Goal: Task Accomplishment & Management: Use online tool/utility

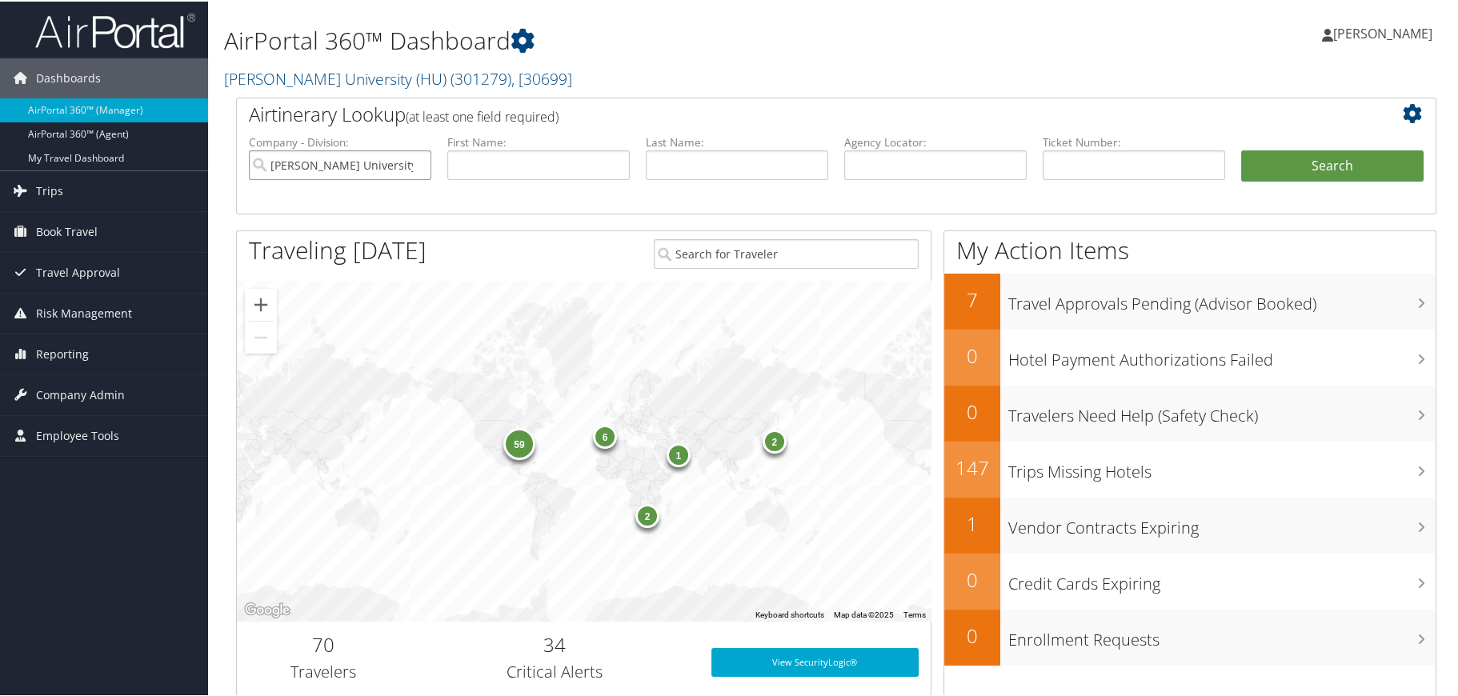
click at [415, 163] on input "[PERSON_NAME] University (HU)" at bounding box center [340, 164] width 182 height 30
click at [398, 166] on input "search" at bounding box center [340, 164] width 182 height 30
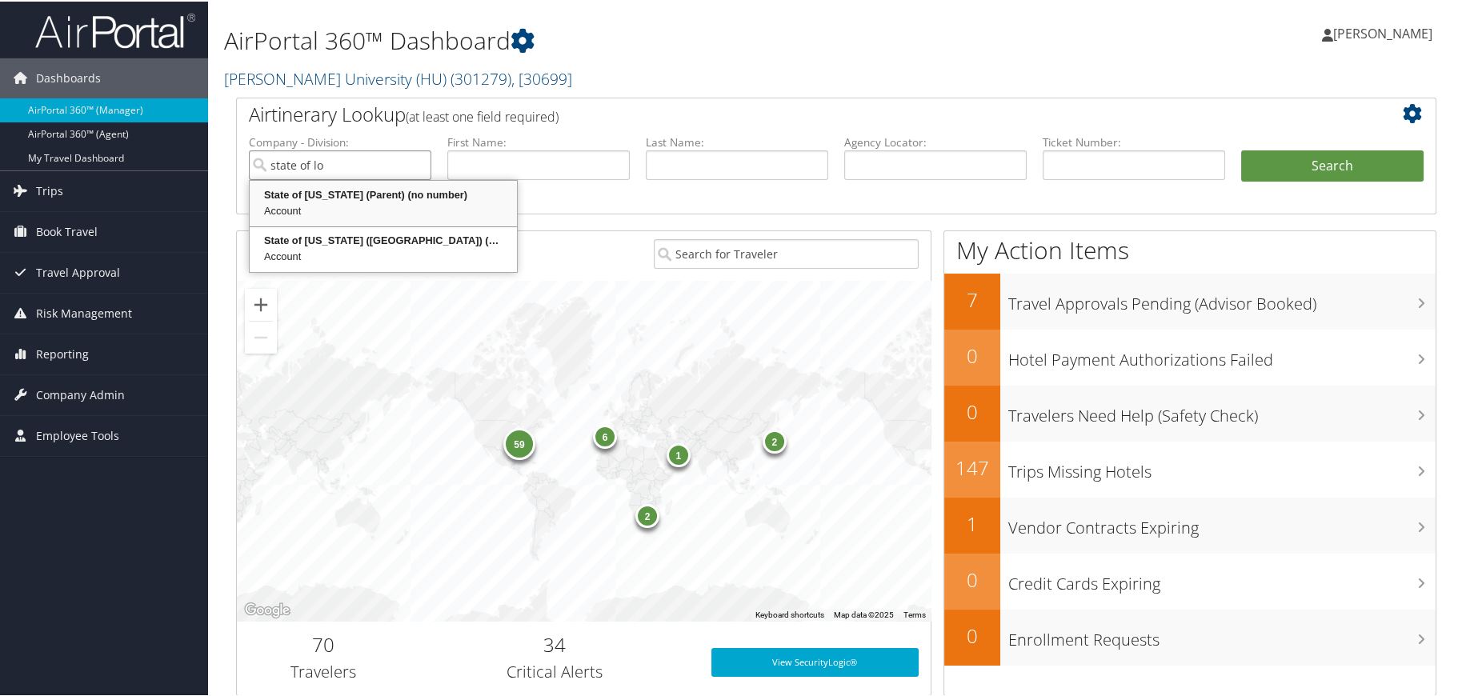
click at [326, 194] on div "State of [US_STATE] (Parent) (no number)" at bounding box center [383, 194] width 262 height 16
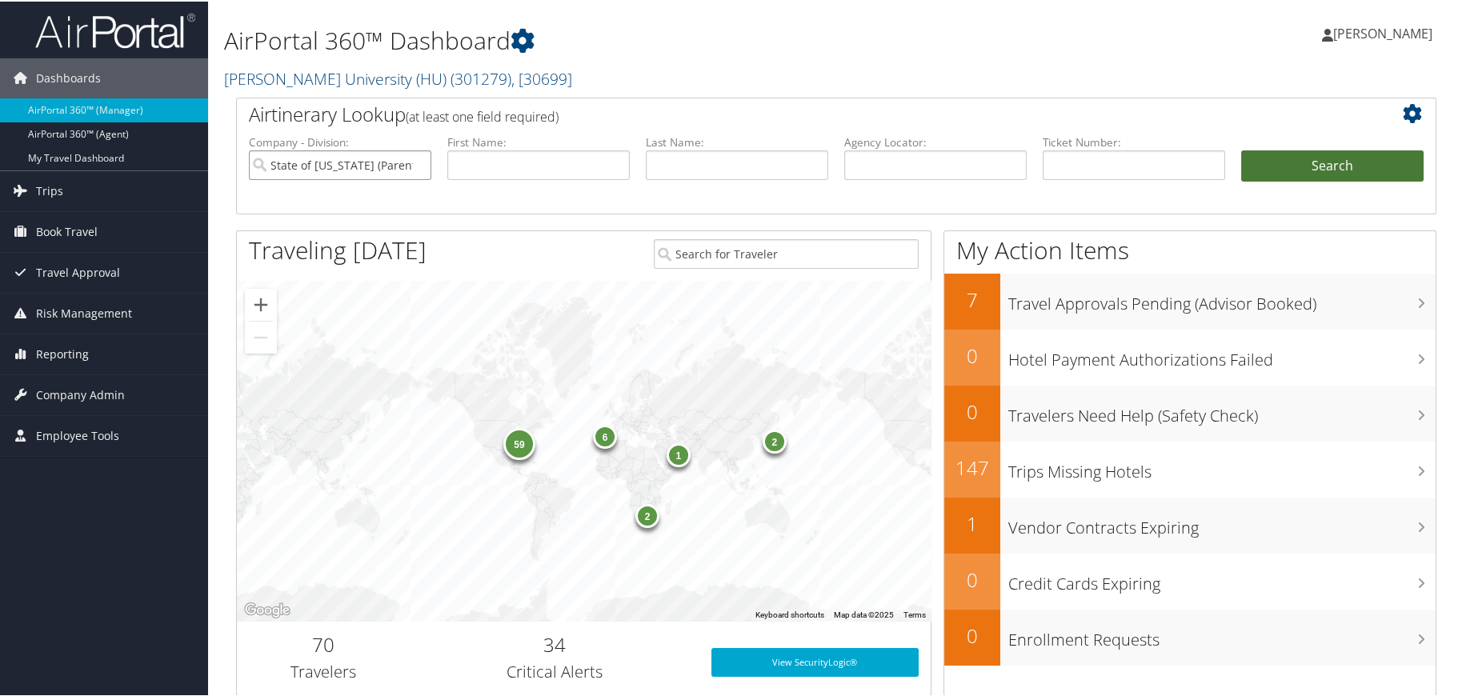
type input "State of Louisiana (Parent)"
click at [1302, 171] on button "Search" at bounding box center [1332, 165] width 182 height 32
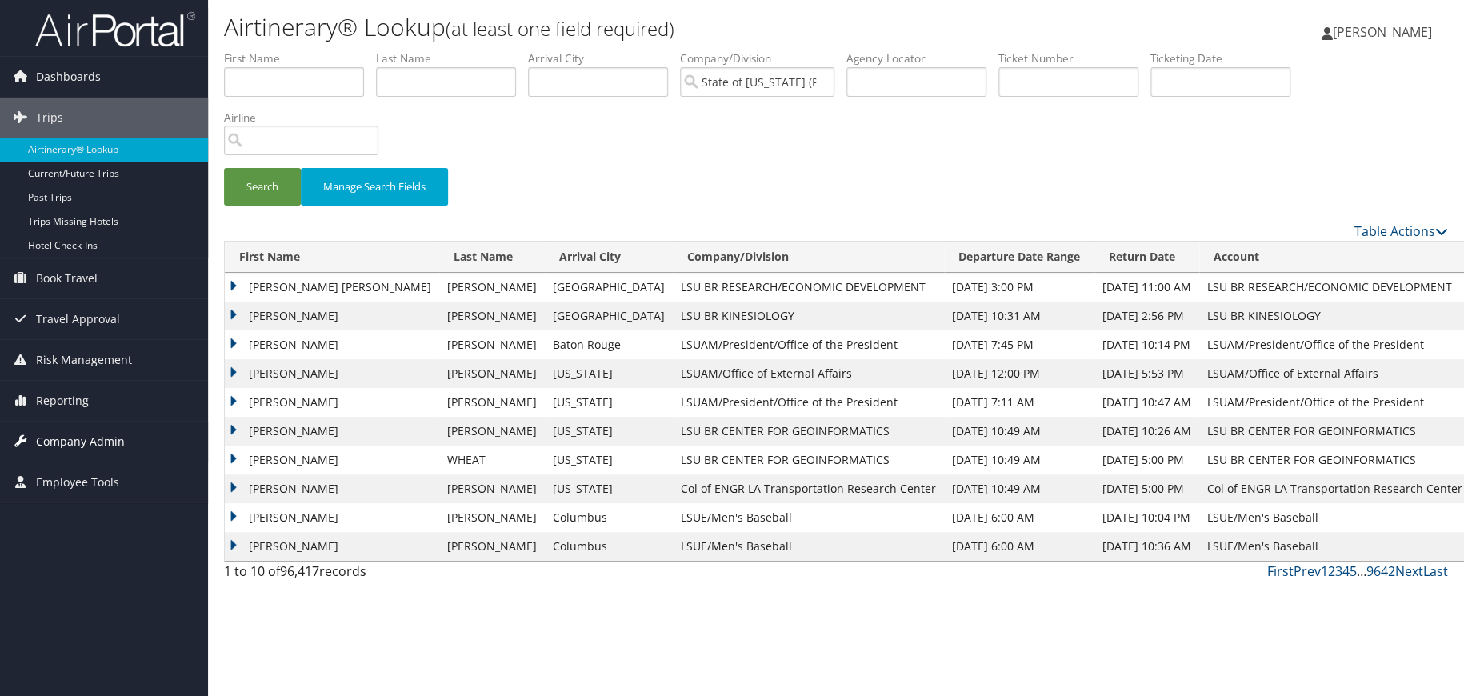
click at [94, 434] on span "Company Admin" at bounding box center [80, 442] width 89 height 40
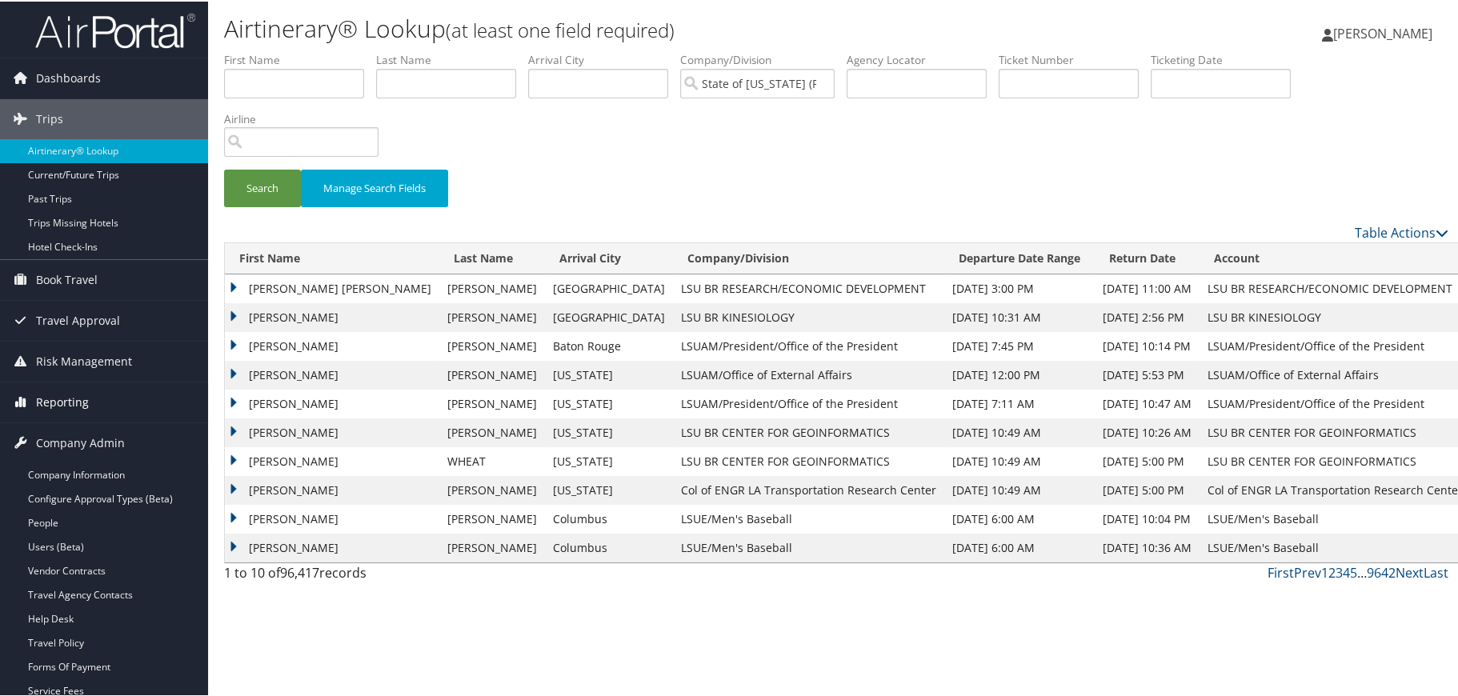
click at [64, 403] on span "Reporting" at bounding box center [62, 401] width 53 height 40
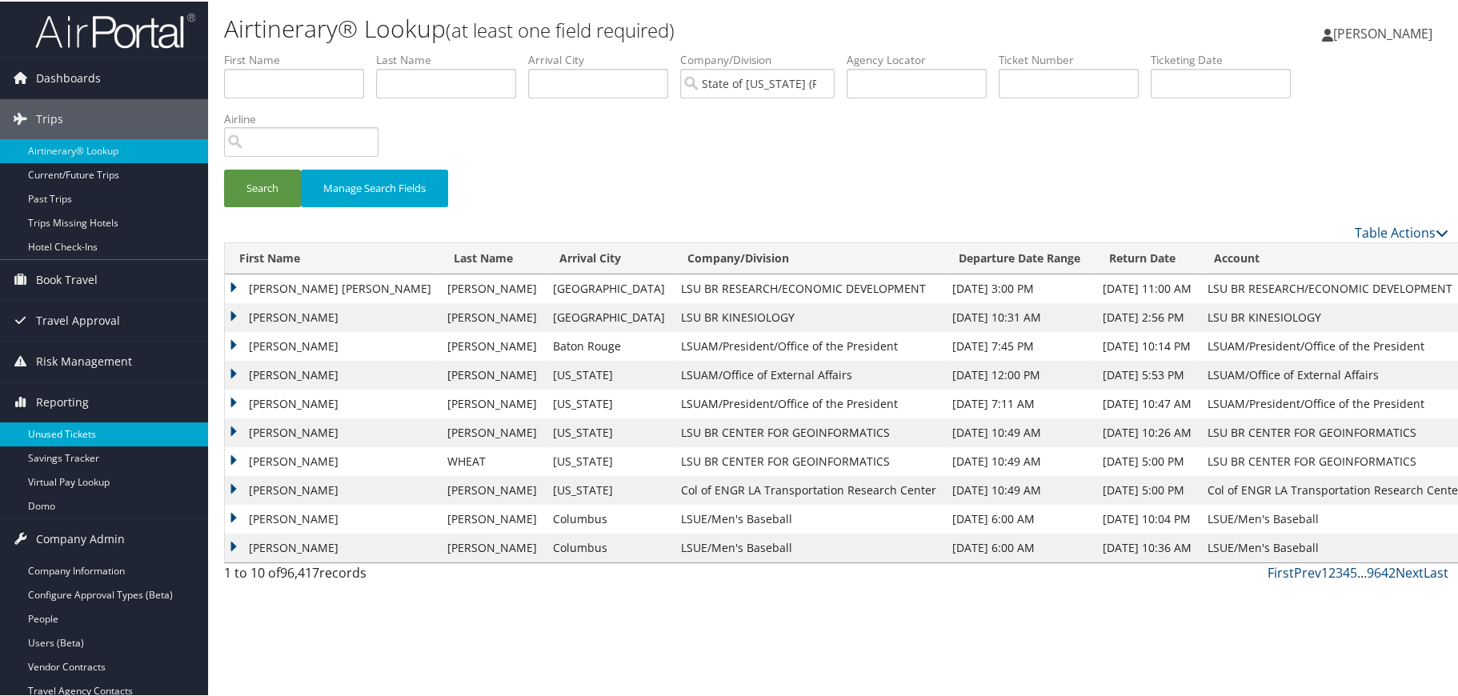
click at [64, 426] on link "Unused Tickets" at bounding box center [104, 433] width 208 height 24
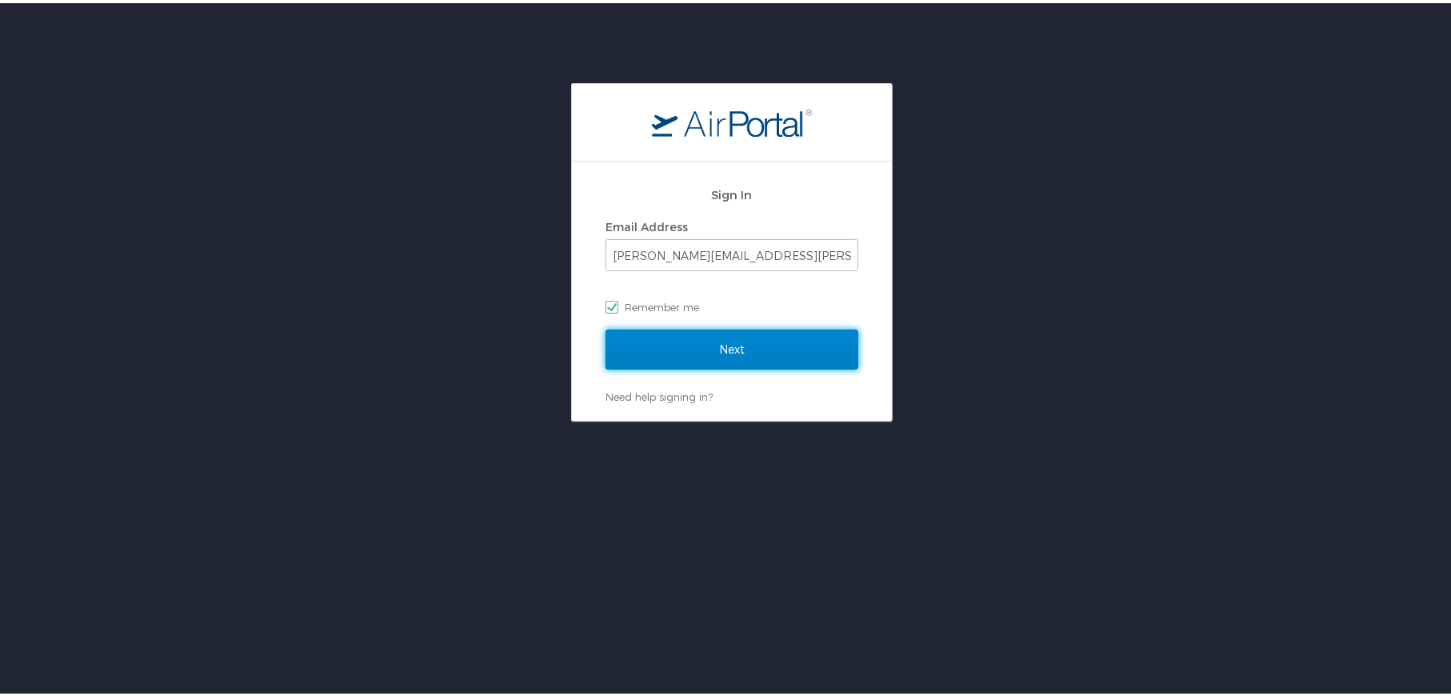
click at [720, 354] on input "Next" at bounding box center [732, 346] width 253 height 40
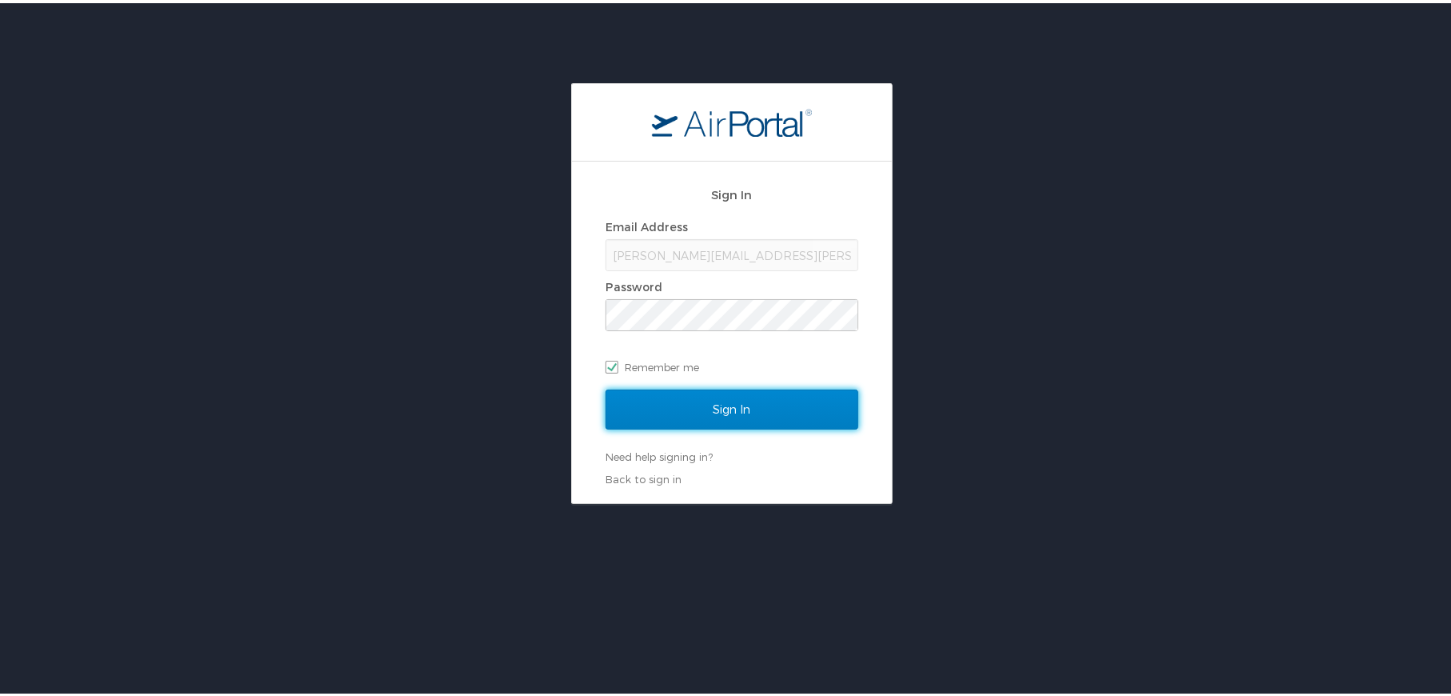
click at [725, 410] on input "Sign In" at bounding box center [732, 406] width 253 height 40
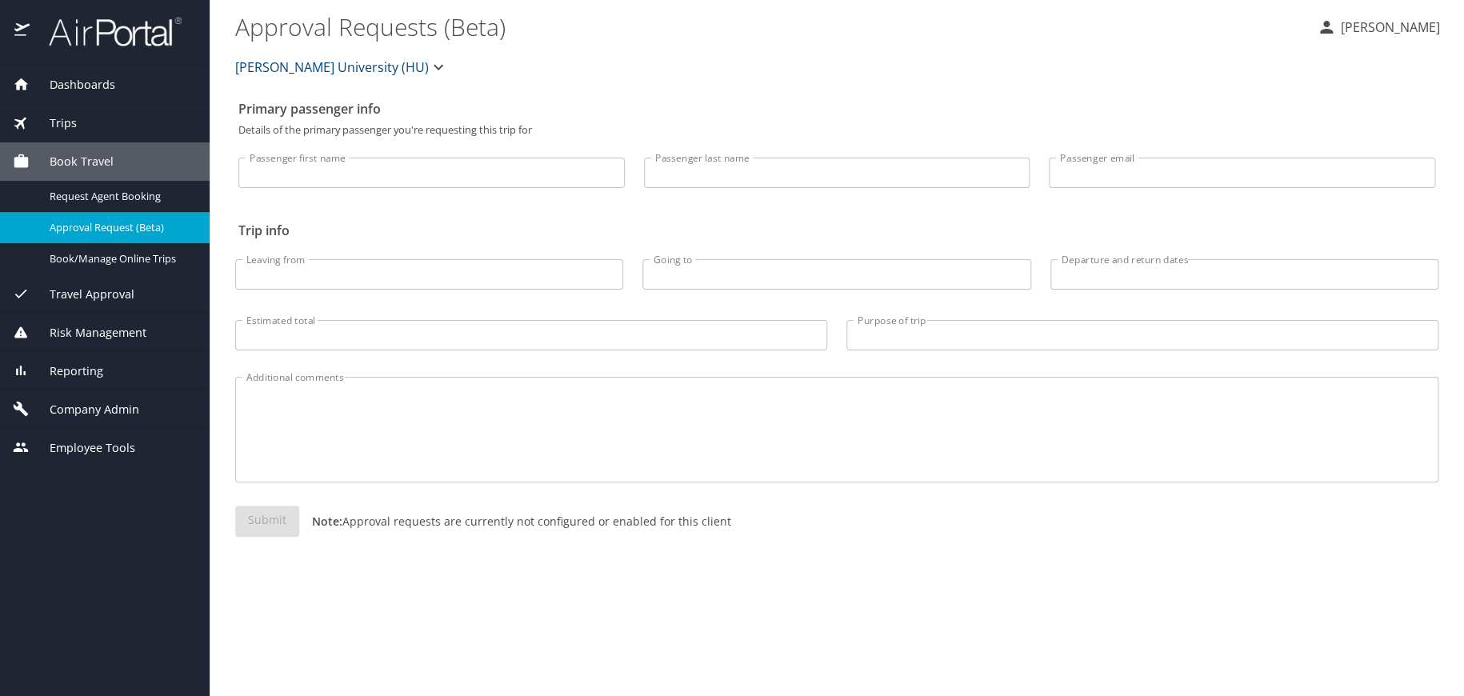
click at [83, 372] on span "Reporting" at bounding box center [67, 371] width 74 height 18
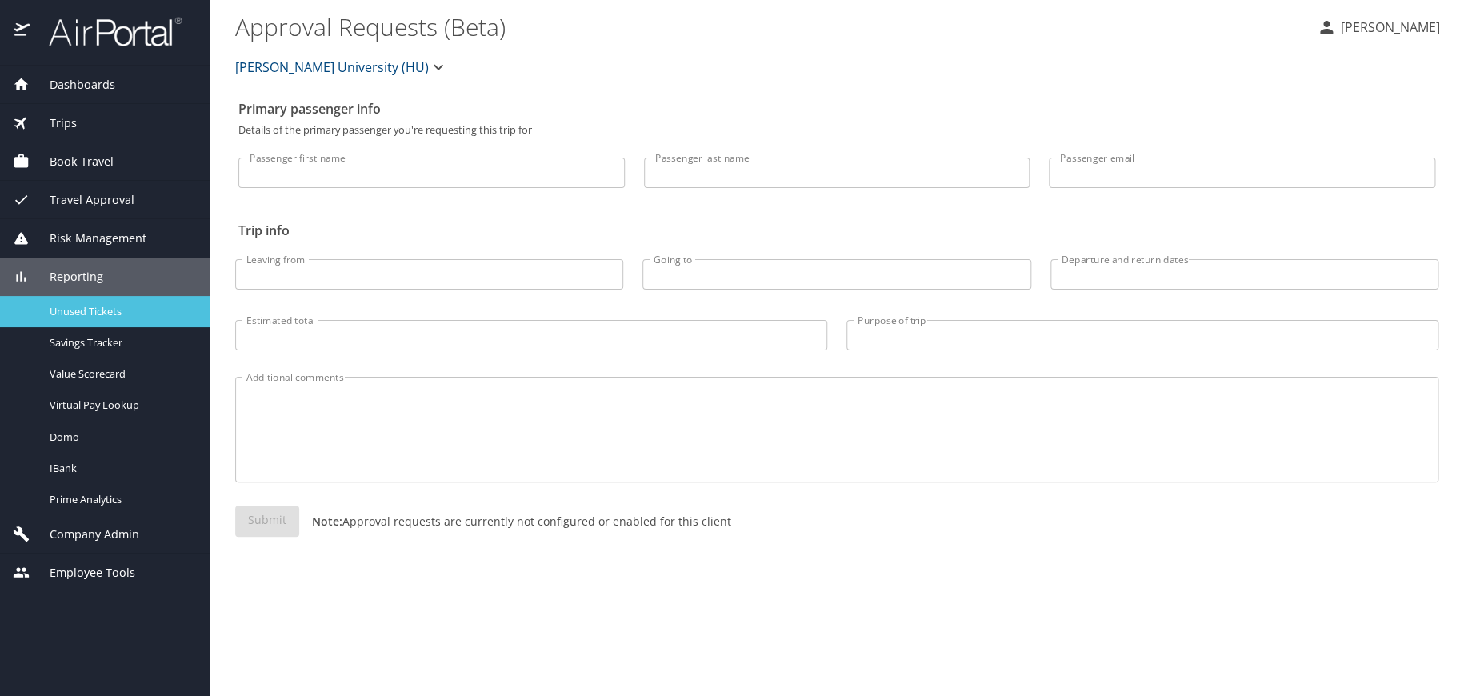
click at [82, 306] on span "Unused Tickets" at bounding box center [120, 311] width 141 height 15
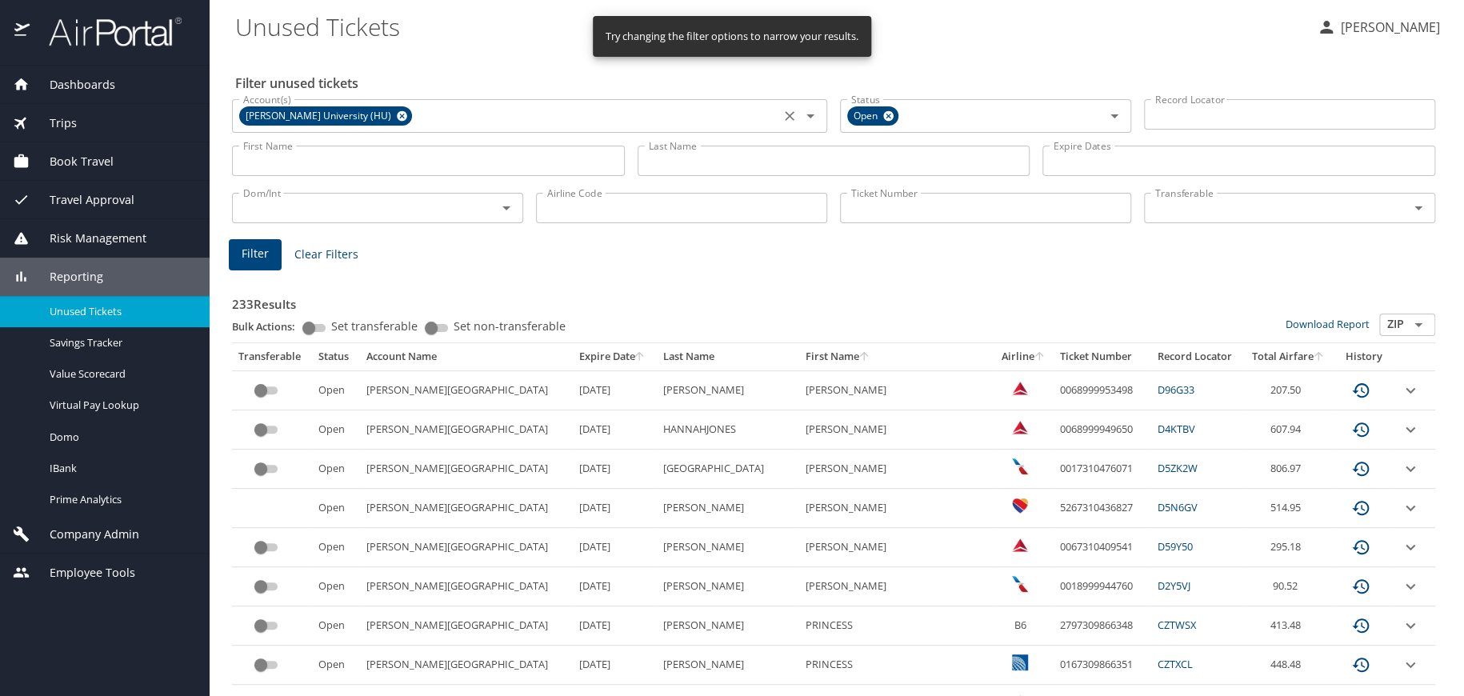
click at [397, 115] on icon at bounding box center [402, 116] width 10 height 10
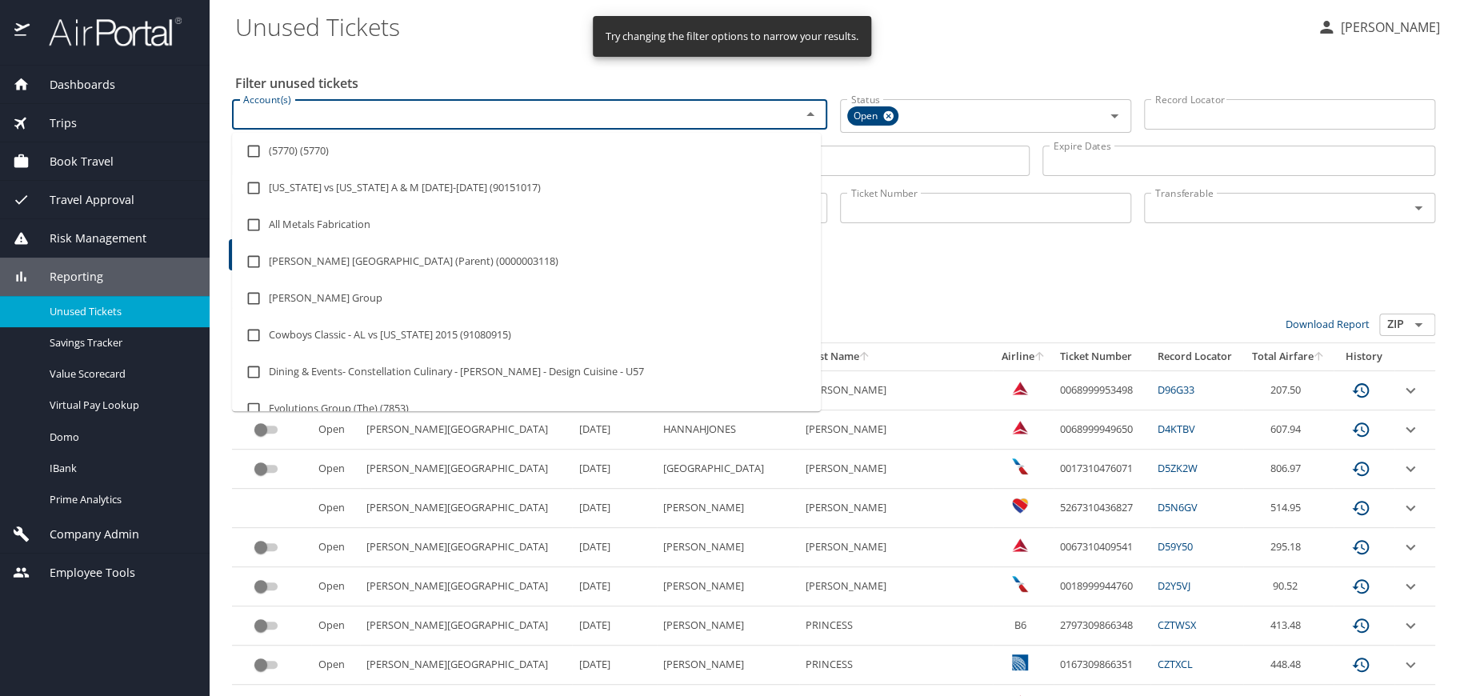
click at [311, 119] on input "Account(s)" at bounding box center [506, 114] width 538 height 21
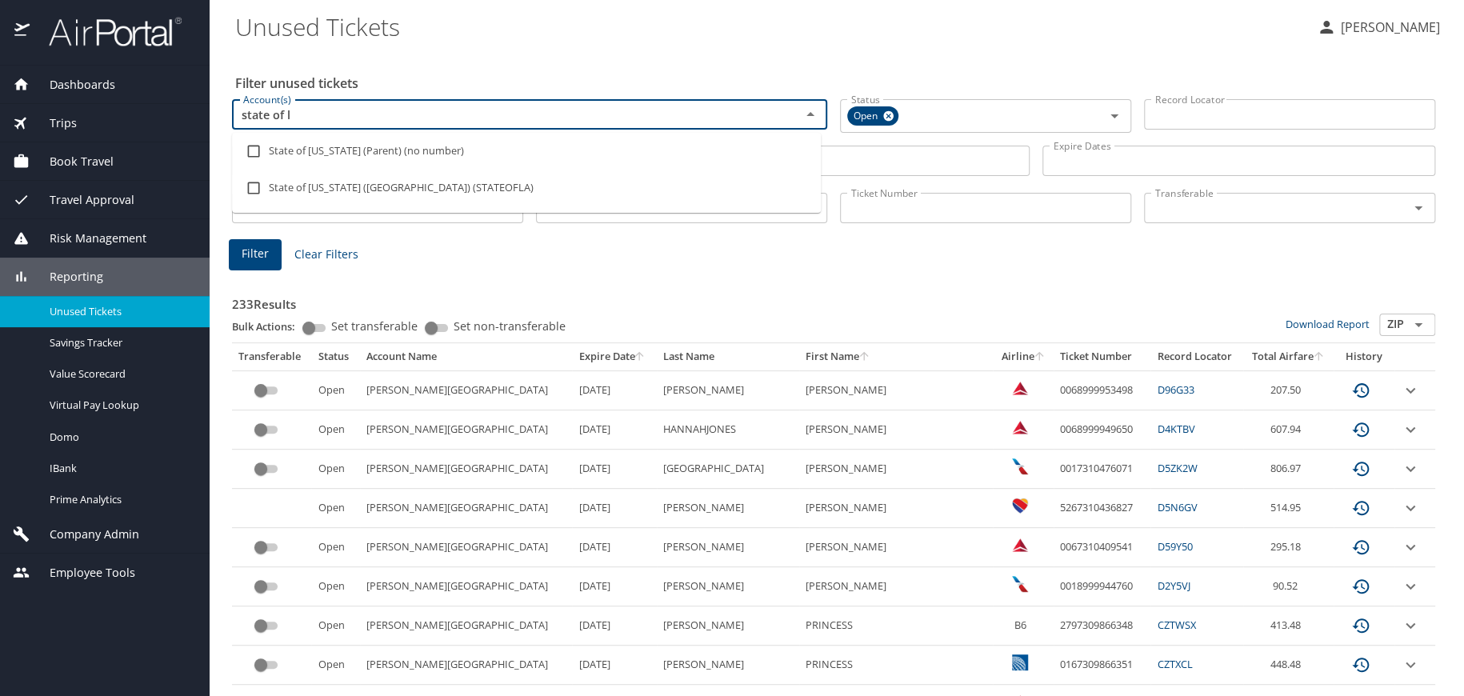
type input "state of lo"
click at [352, 188] on li "State of Louisiana (SOLA) (STATEOFLA)" at bounding box center [526, 188] width 589 height 37
checkbox input "true"
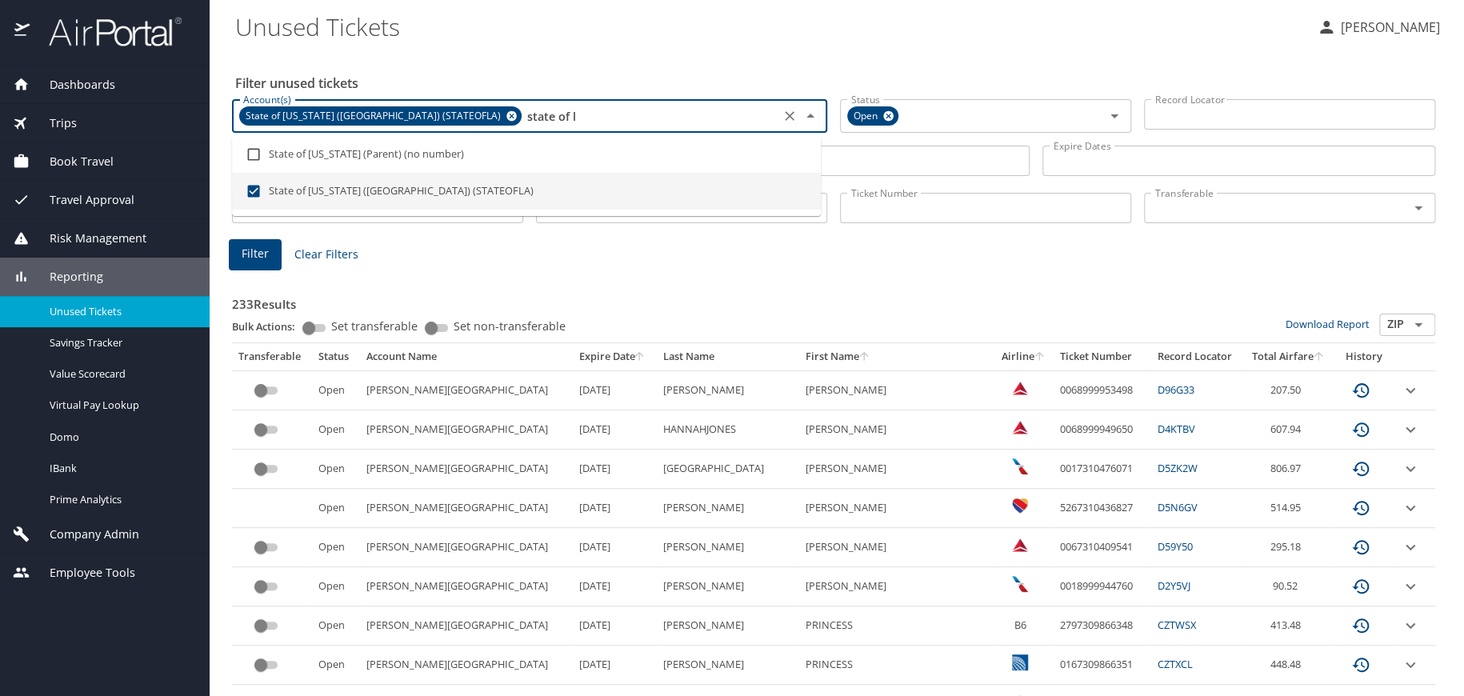
type input "state of"
checkbox input "false"
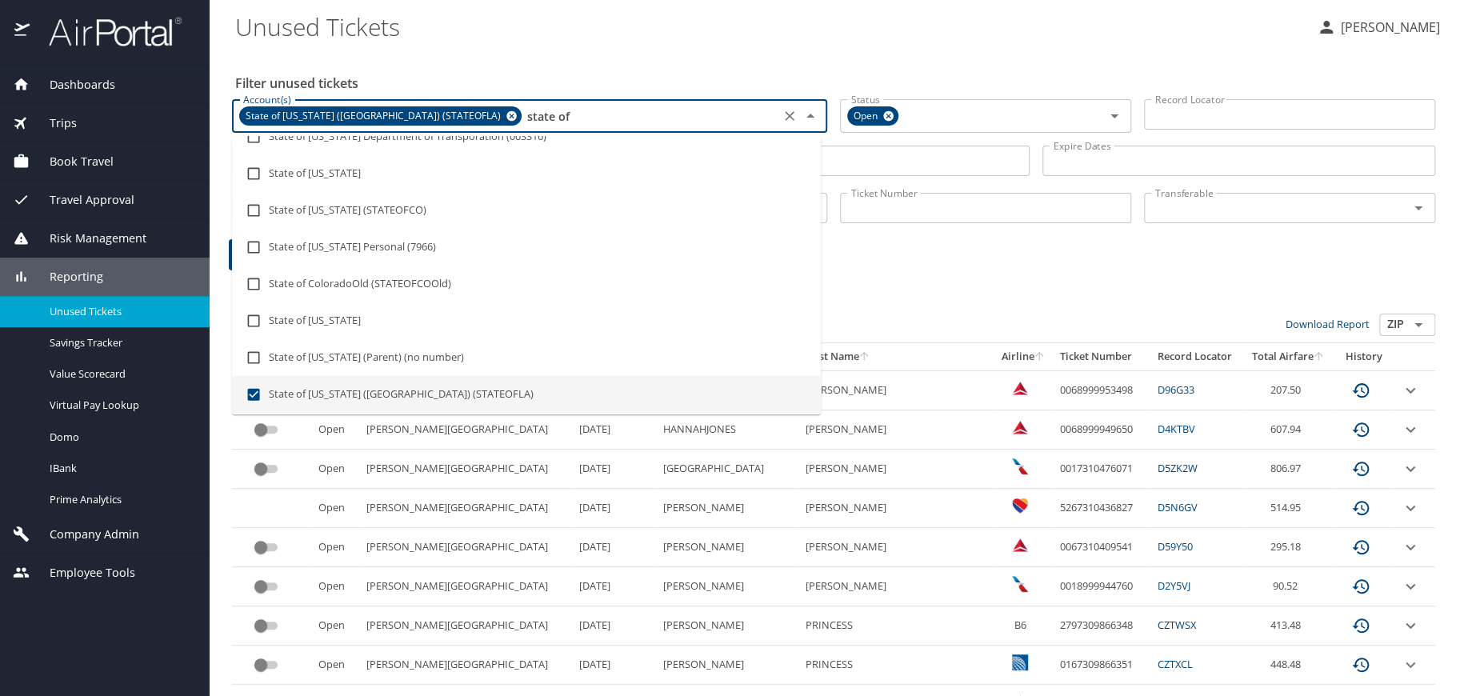
type input "state of"
checkbox input "false"
checkbox input "true"
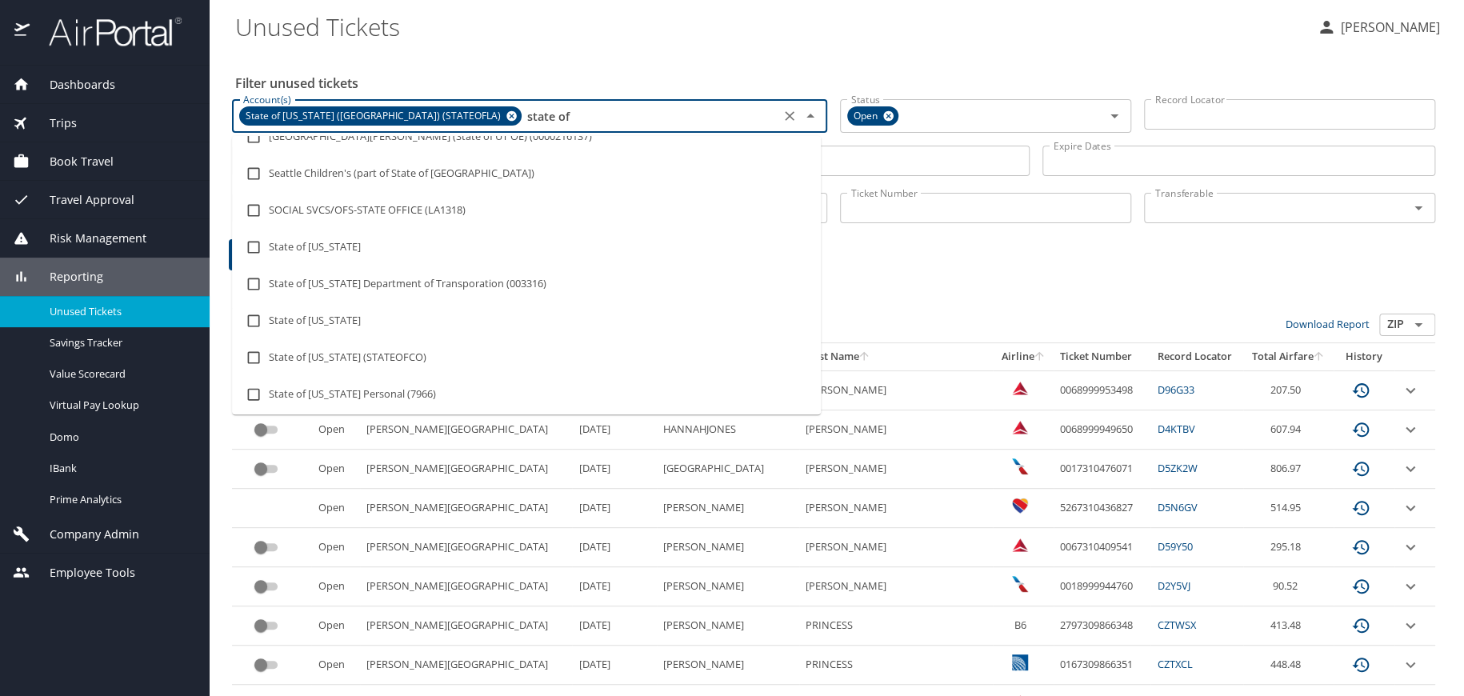
scroll to position [313, 0]
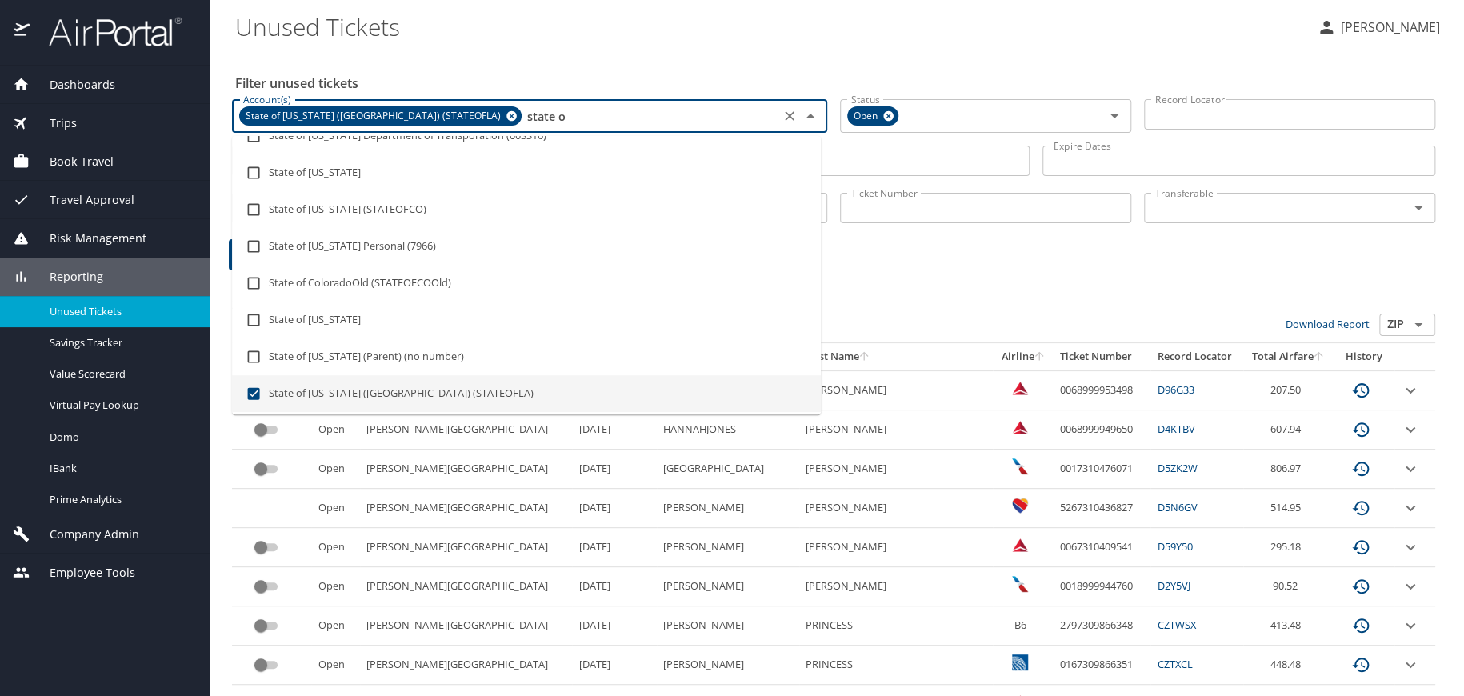
type input "state"
checkbox input "false"
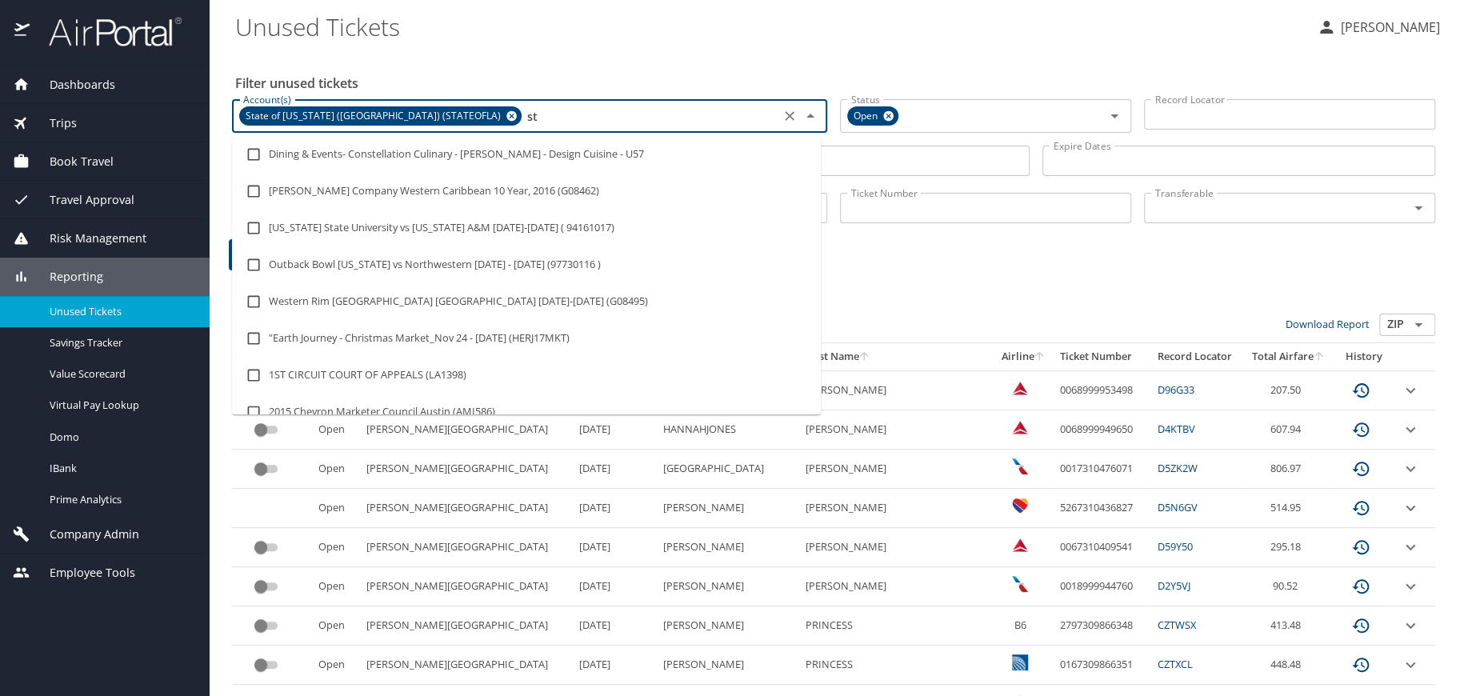
type input "s"
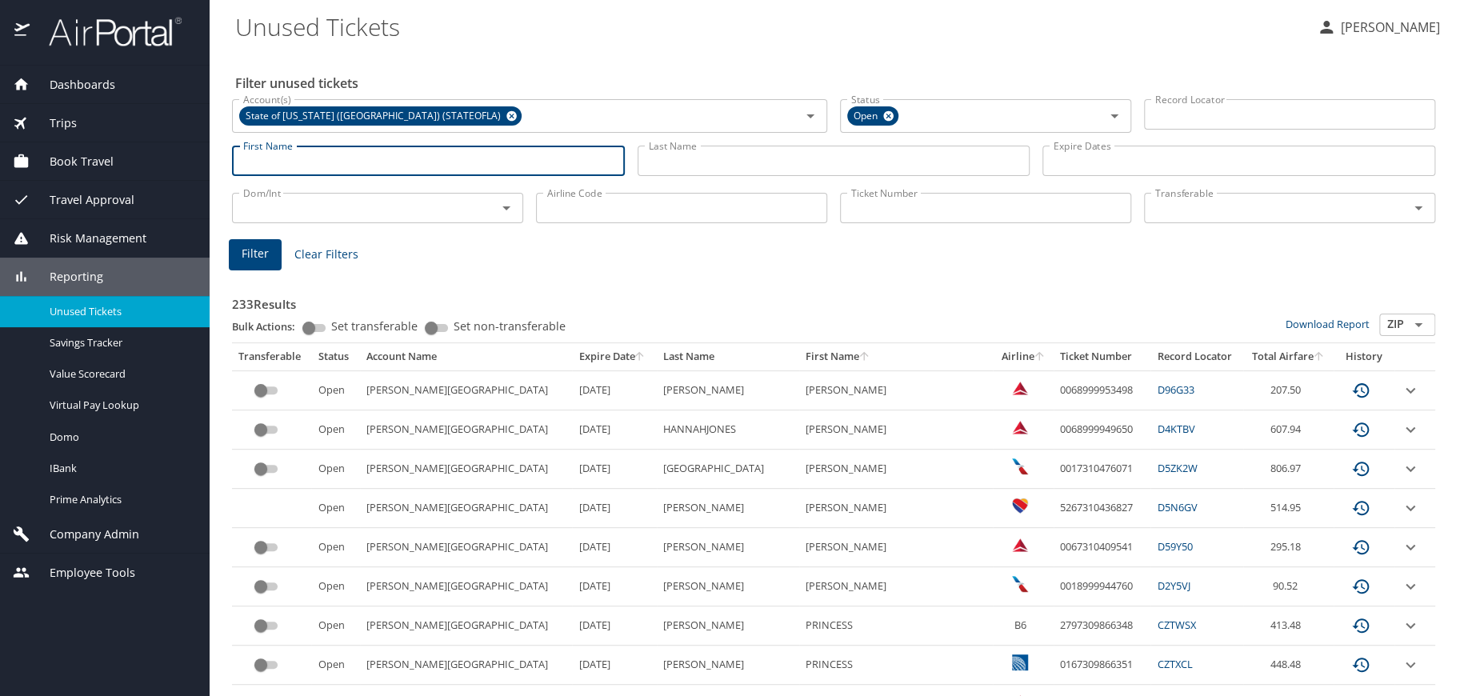
click at [474, 166] on input "First Name" at bounding box center [428, 161] width 393 height 30
type input "diem"
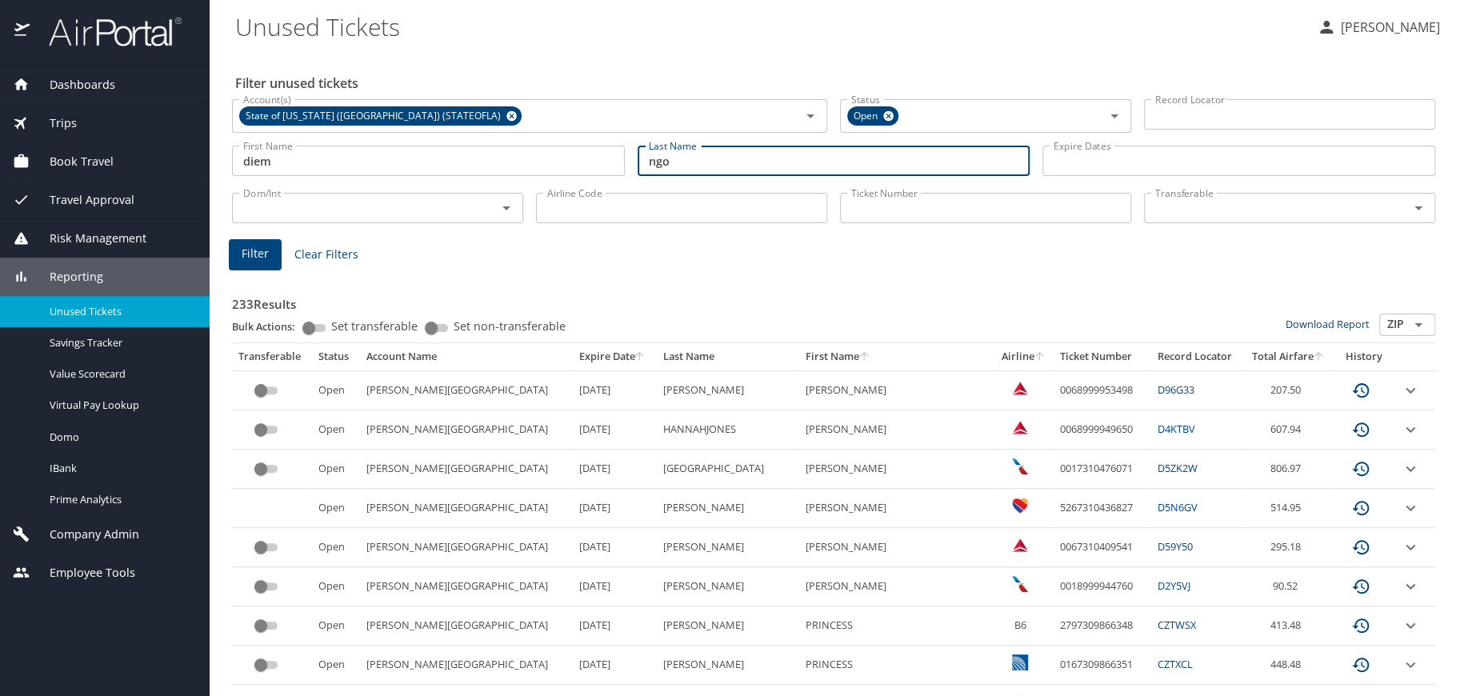
type input "ngo"
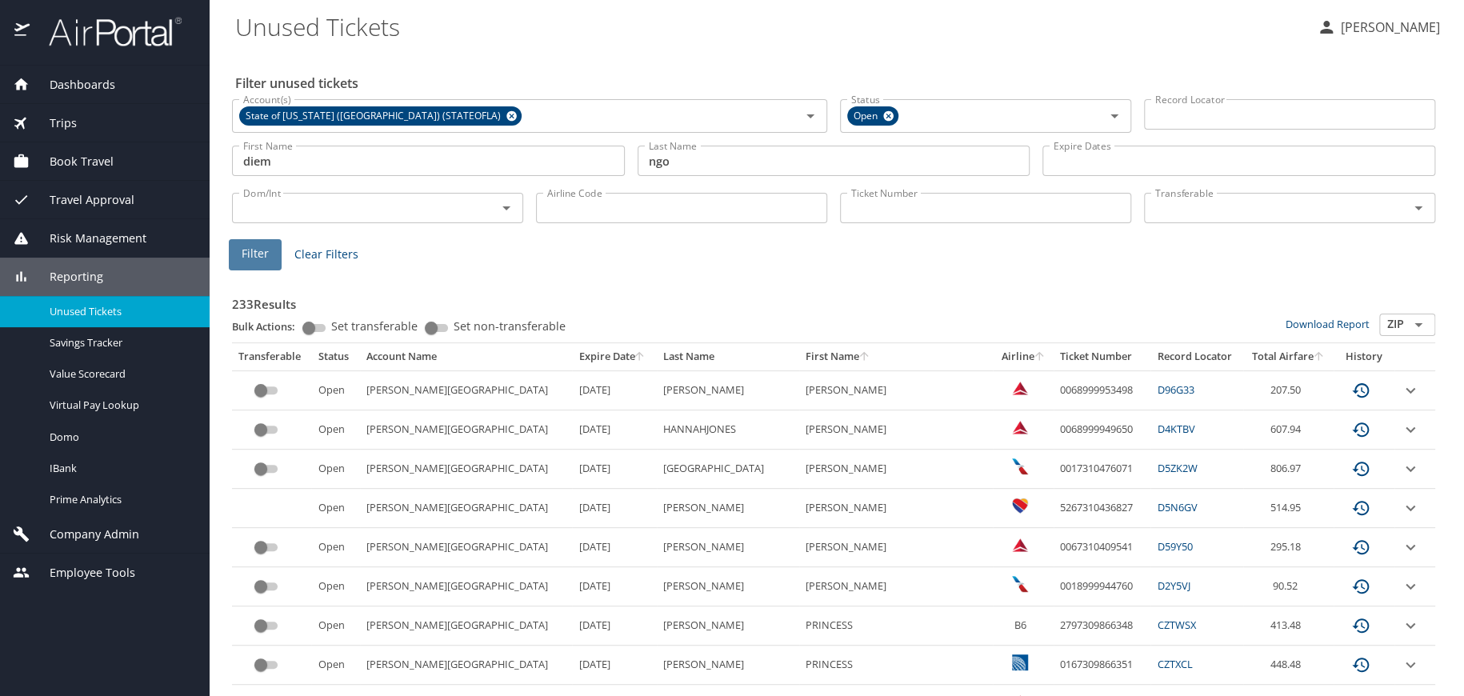
click at [258, 246] on span "Filter" at bounding box center [255, 254] width 27 height 20
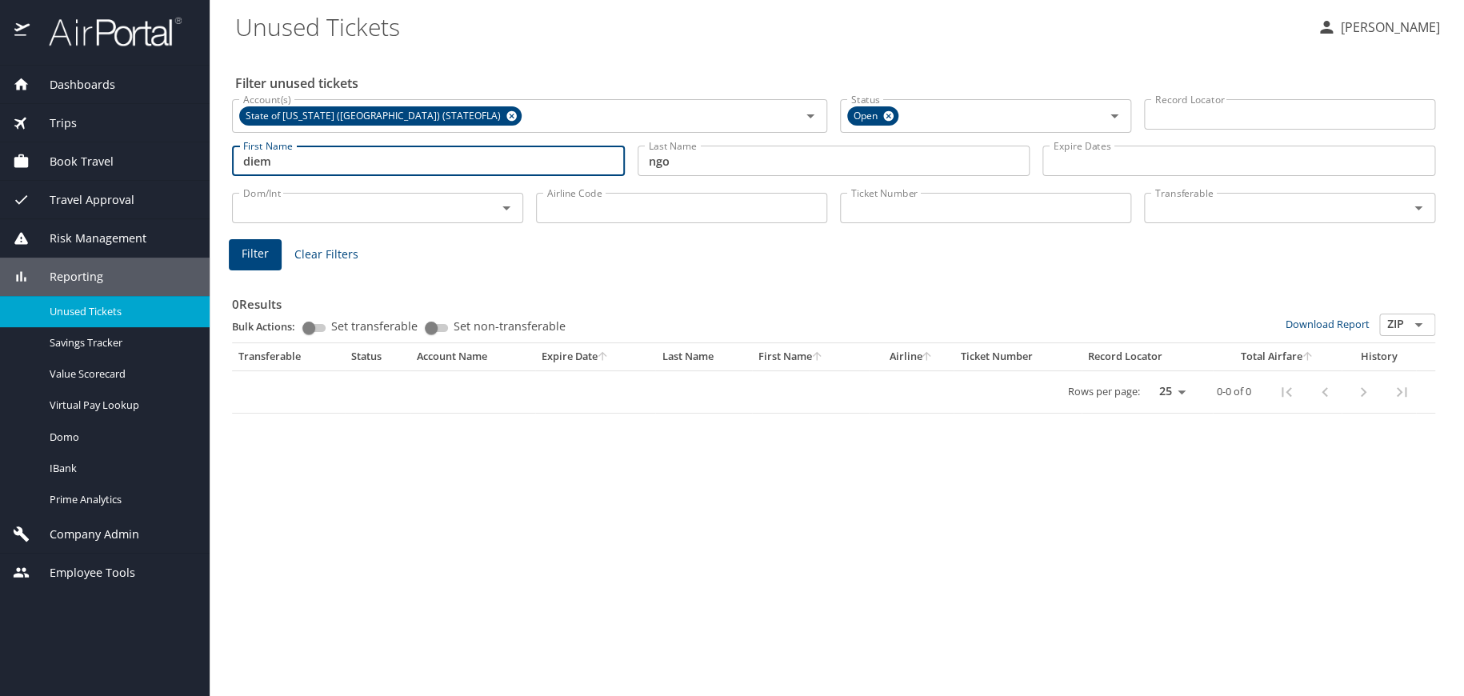
drag, startPoint x: 289, startPoint y: 161, endPoint x: 149, endPoint y: 165, distance: 140.1
click at [149, 165] on div "Dashboards AirPortal 360™ Manager AirPortal 360™ Agent My Travel Dashboard Trip…" at bounding box center [732, 348] width 1464 height 696
click at [255, 260] on span "Filter" at bounding box center [255, 254] width 27 height 20
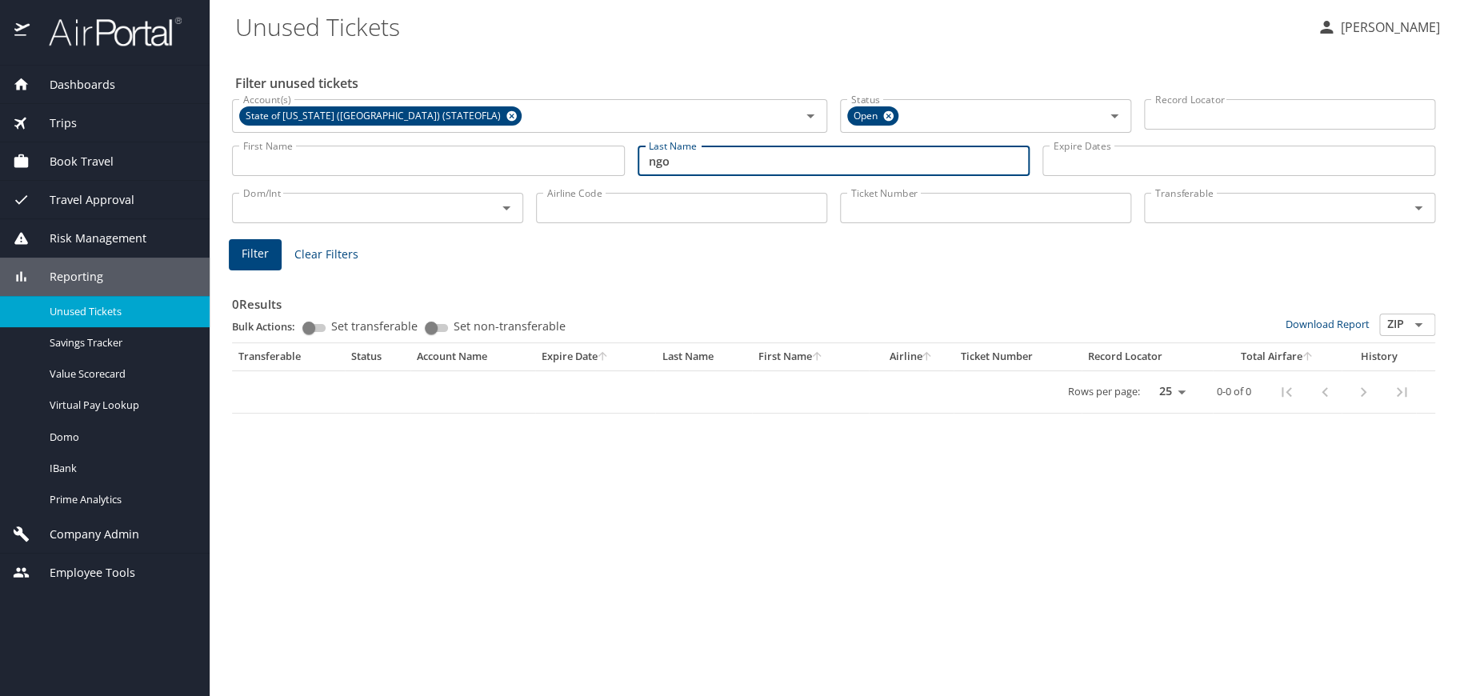
drag, startPoint x: 633, startPoint y: 153, endPoint x: 426, endPoint y: 143, distance: 207.4
click at [426, 143] on div "First Name First Name Last Name ngo Last Name Expire Dates Expire Dates" at bounding box center [834, 161] width 1216 height 57
click at [917, 210] on input "Ticket Number" at bounding box center [985, 208] width 291 height 30
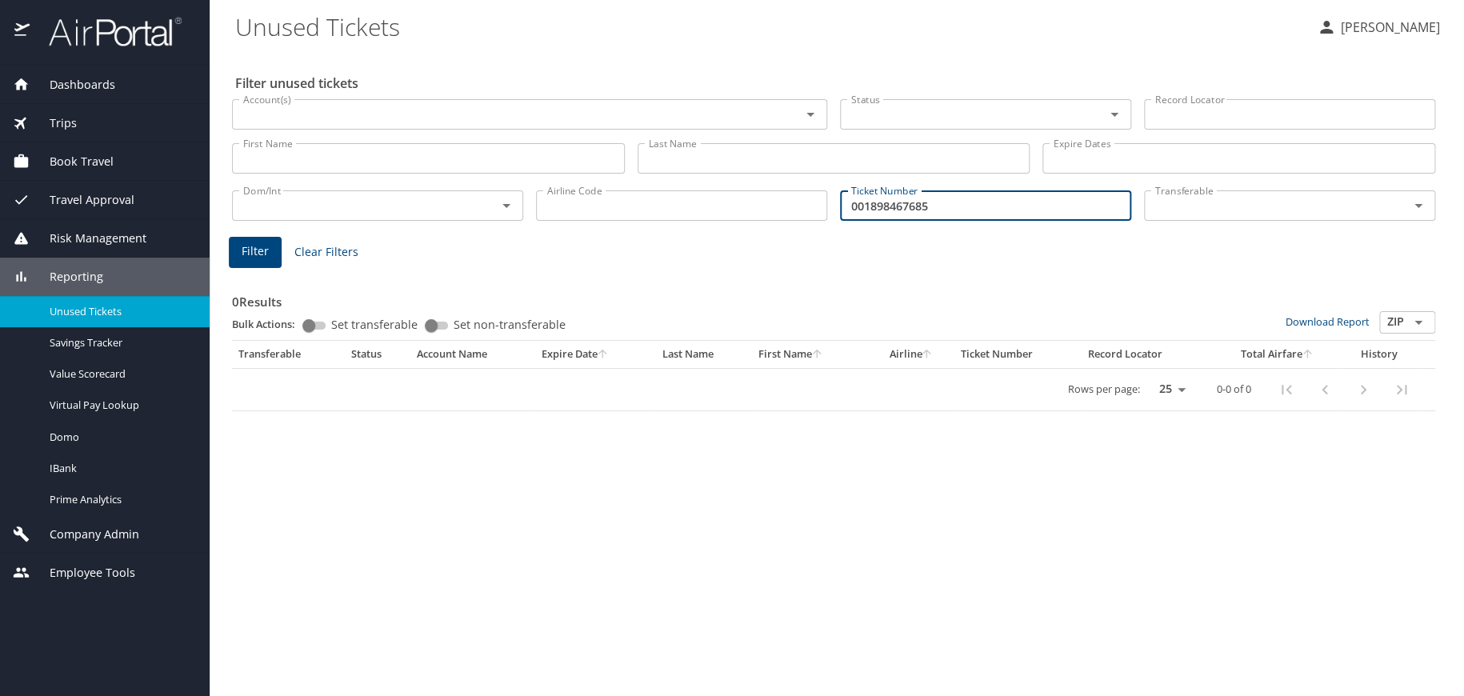
type input "001898467685"
click at [267, 242] on span "Filter" at bounding box center [255, 252] width 27 height 20
drag, startPoint x: 932, startPoint y: 206, endPoint x: 762, endPoint y: 197, distance: 169.8
click at [762, 197] on div "Dom/Int Dom/Int Airline Code Airline Code Ticket Number 001898467685 Ticket Num…" at bounding box center [834, 204] width 1216 height 53
click at [414, 157] on input "First Name" at bounding box center [428, 158] width 393 height 30
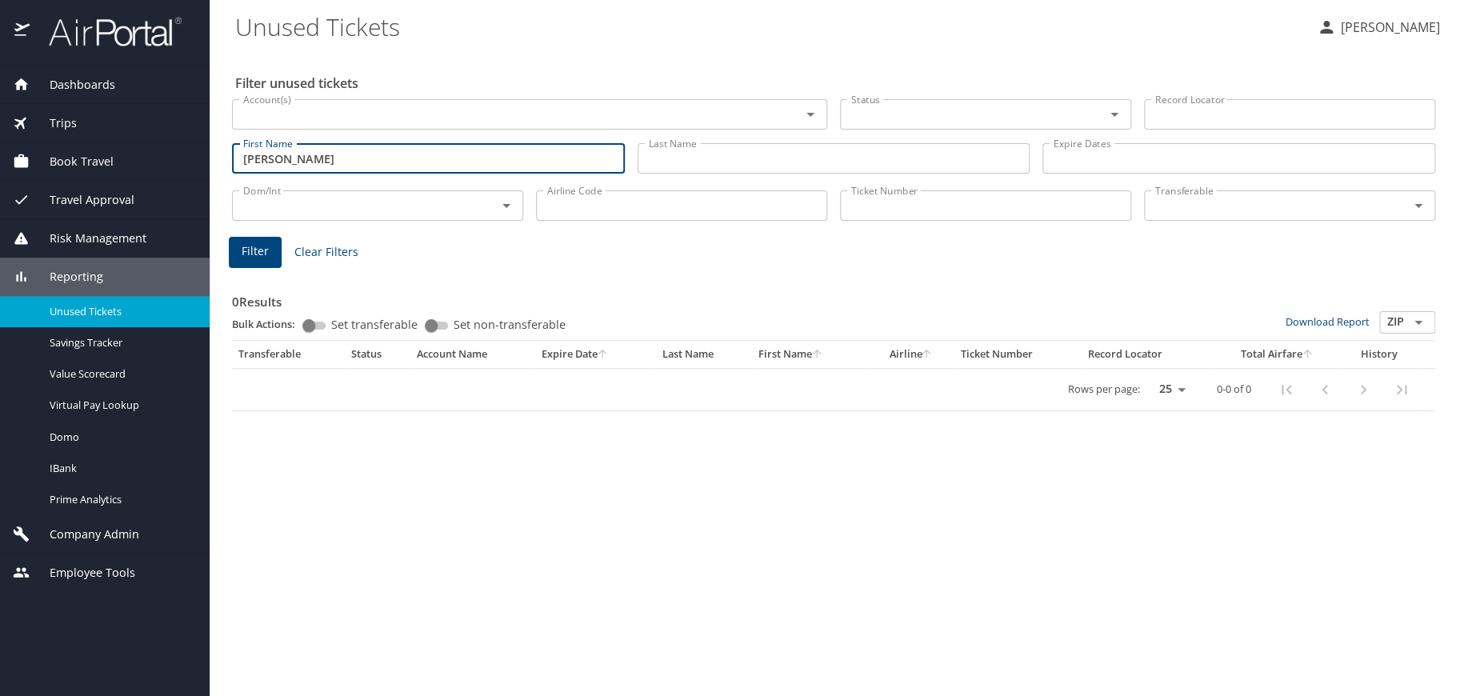
type input "valerie"
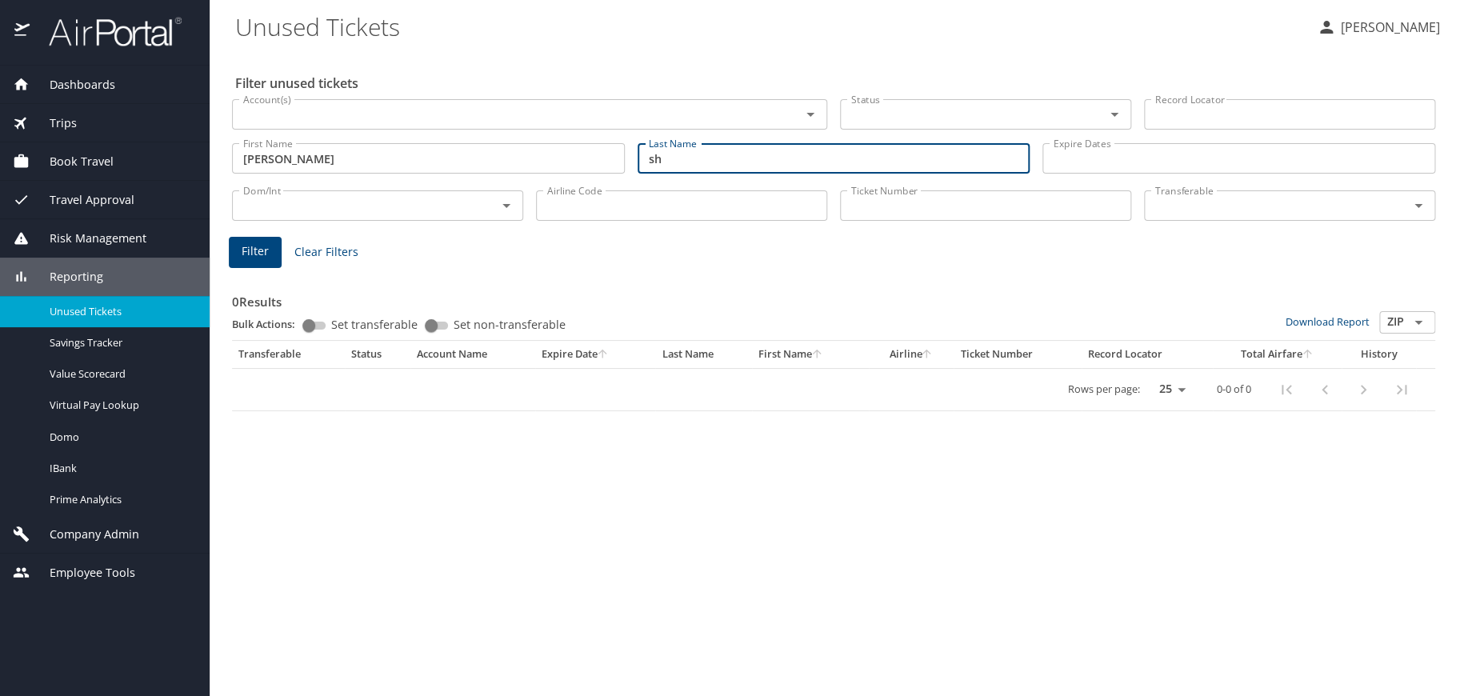
type input "shields"
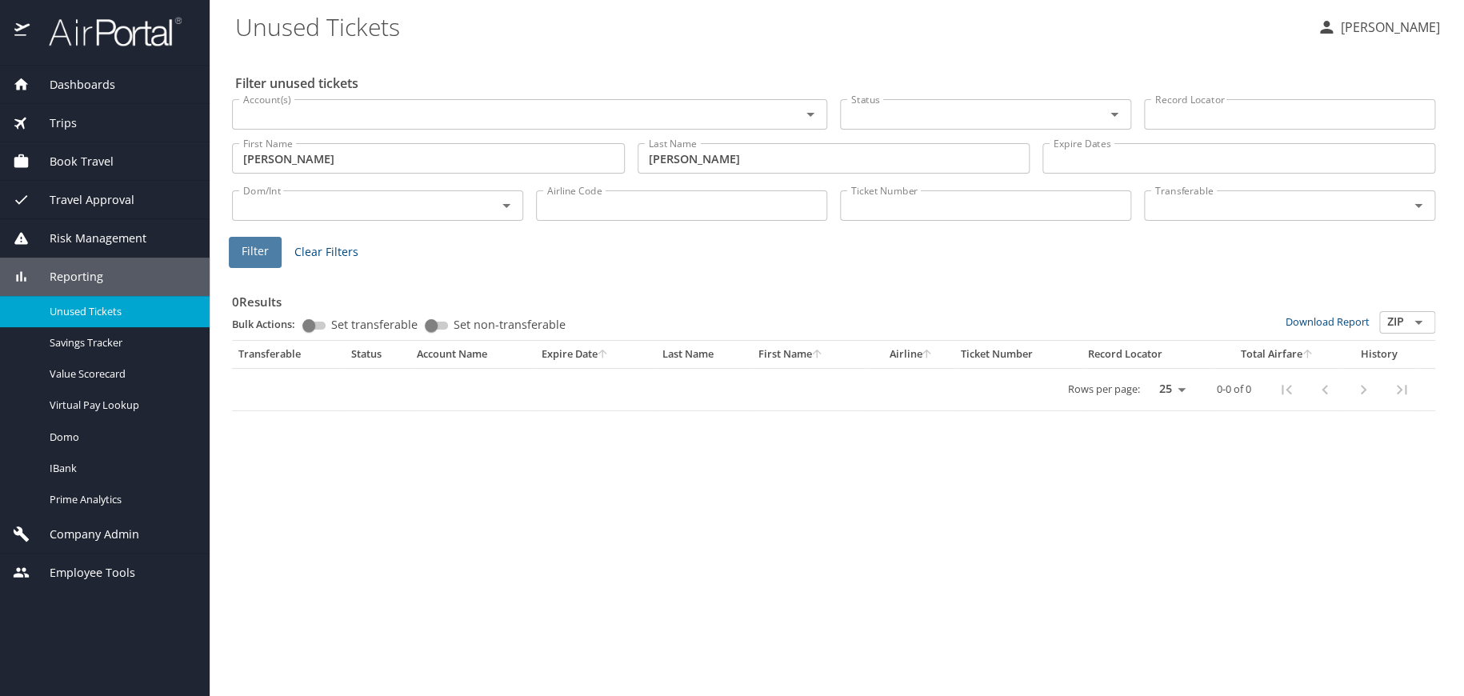
click at [242, 254] on span "Filter" at bounding box center [255, 252] width 27 height 20
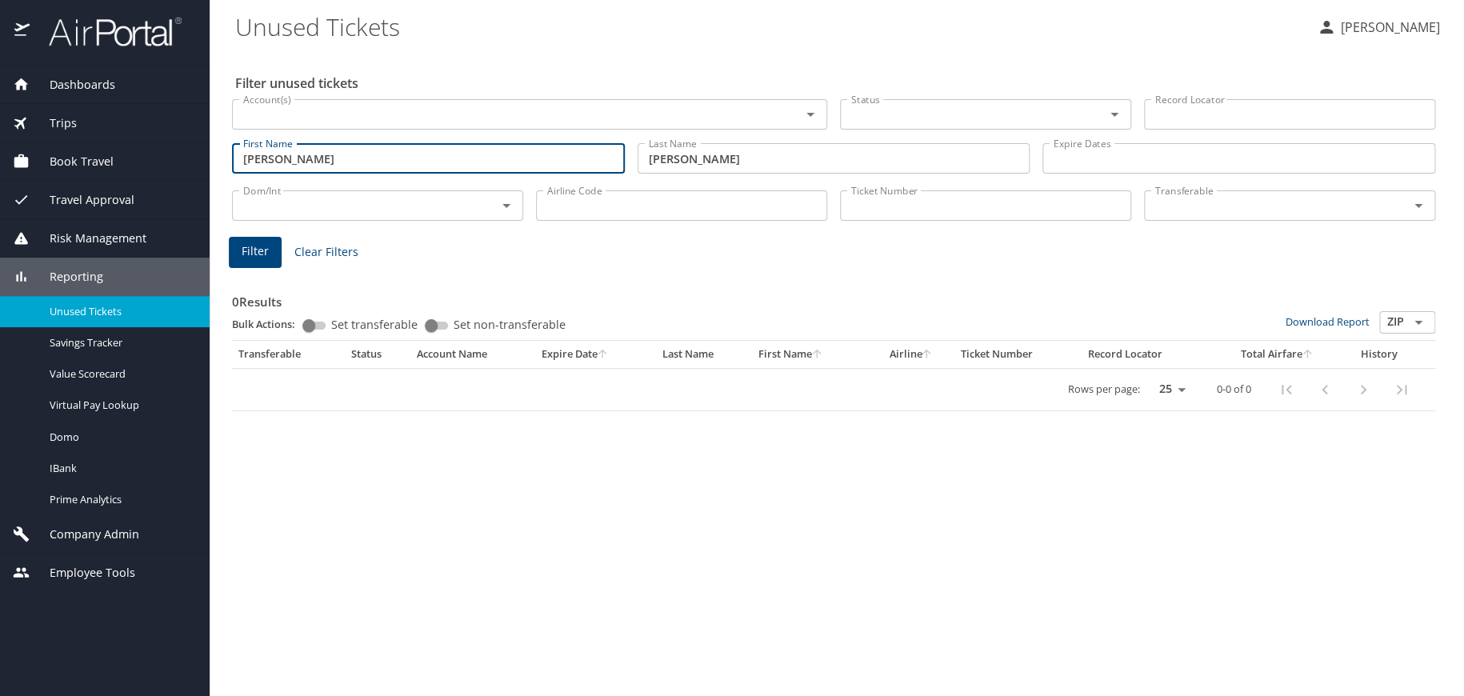
drag, startPoint x: 292, startPoint y: 158, endPoint x: 242, endPoint y: 154, distance: 49.8
click at [242, 154] on input "valerie" at bounding box center [428, 158] width 393 height 30
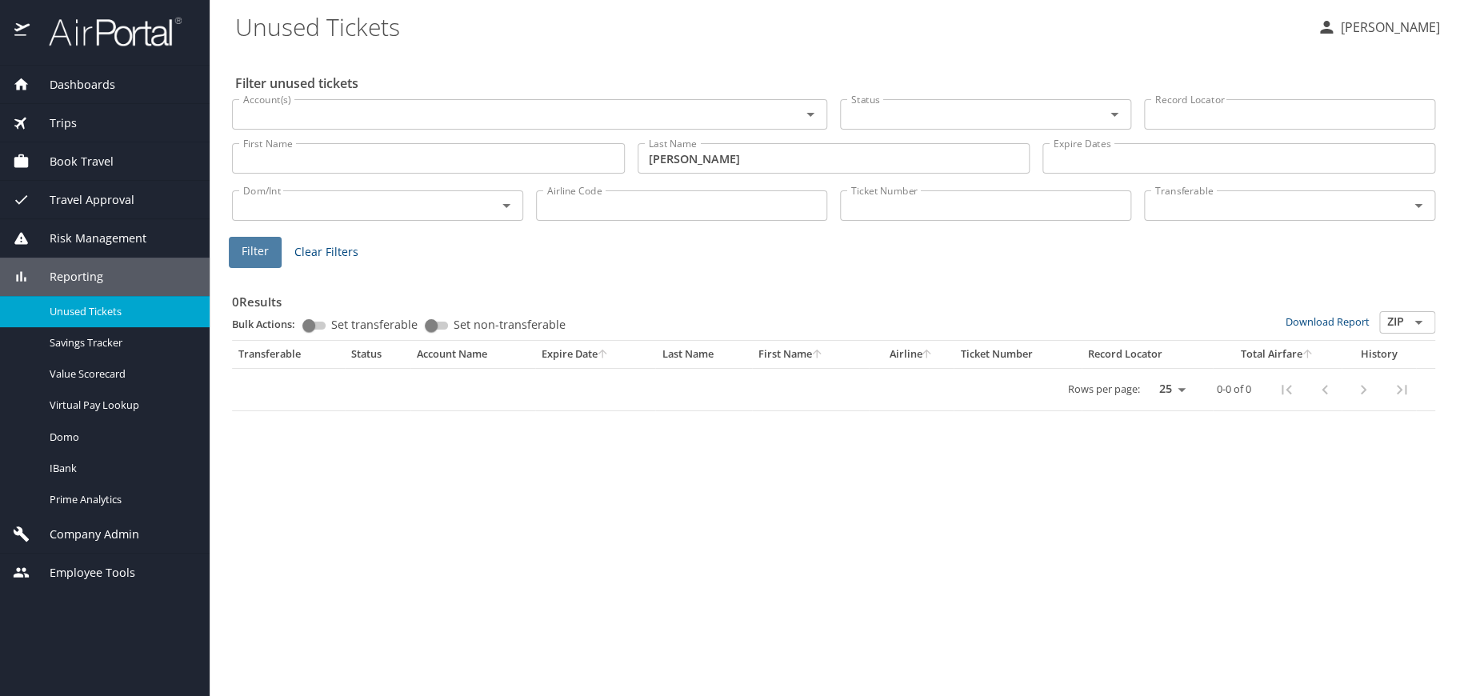
click at [254, 254] on span "Filter" at bounding box center [255, 252] width 27 height 20
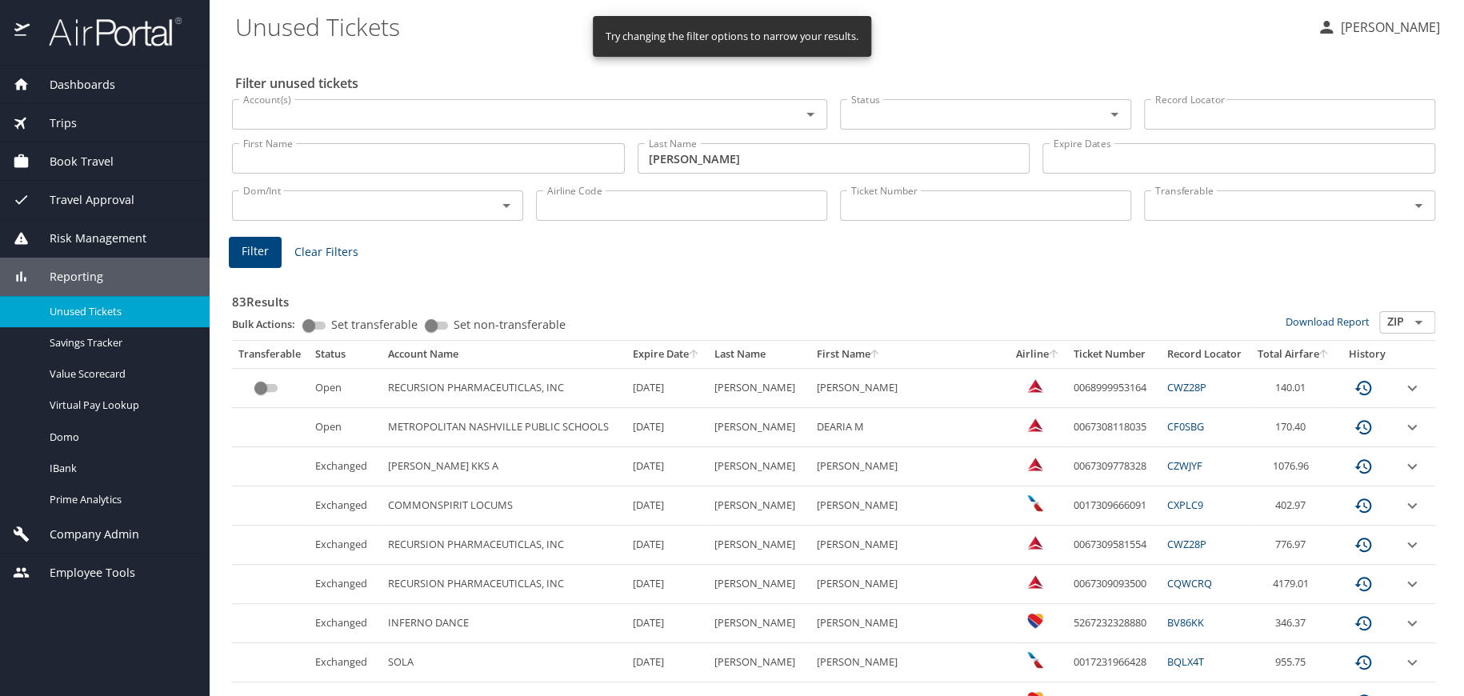
click at [367, 156] on input "First Name" at bounding box center [428, 158] width 393 height 30
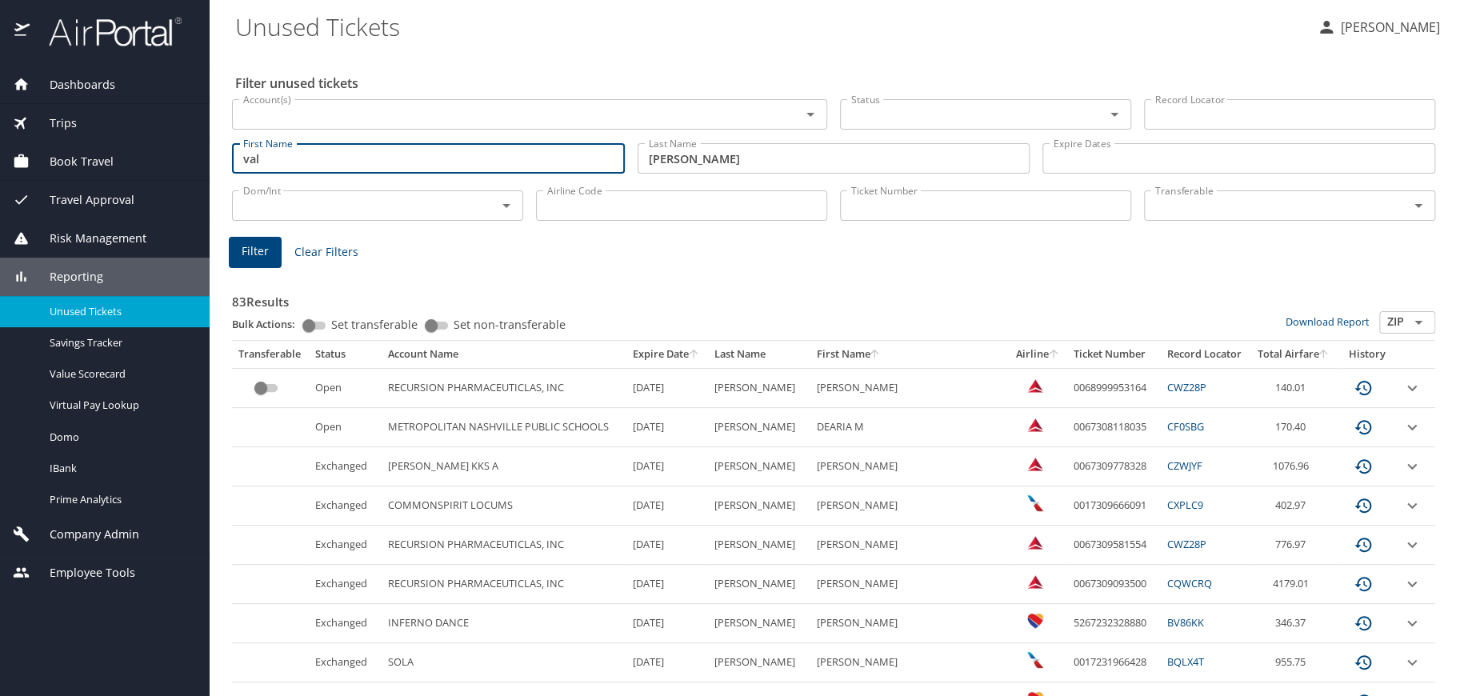
type input "val"
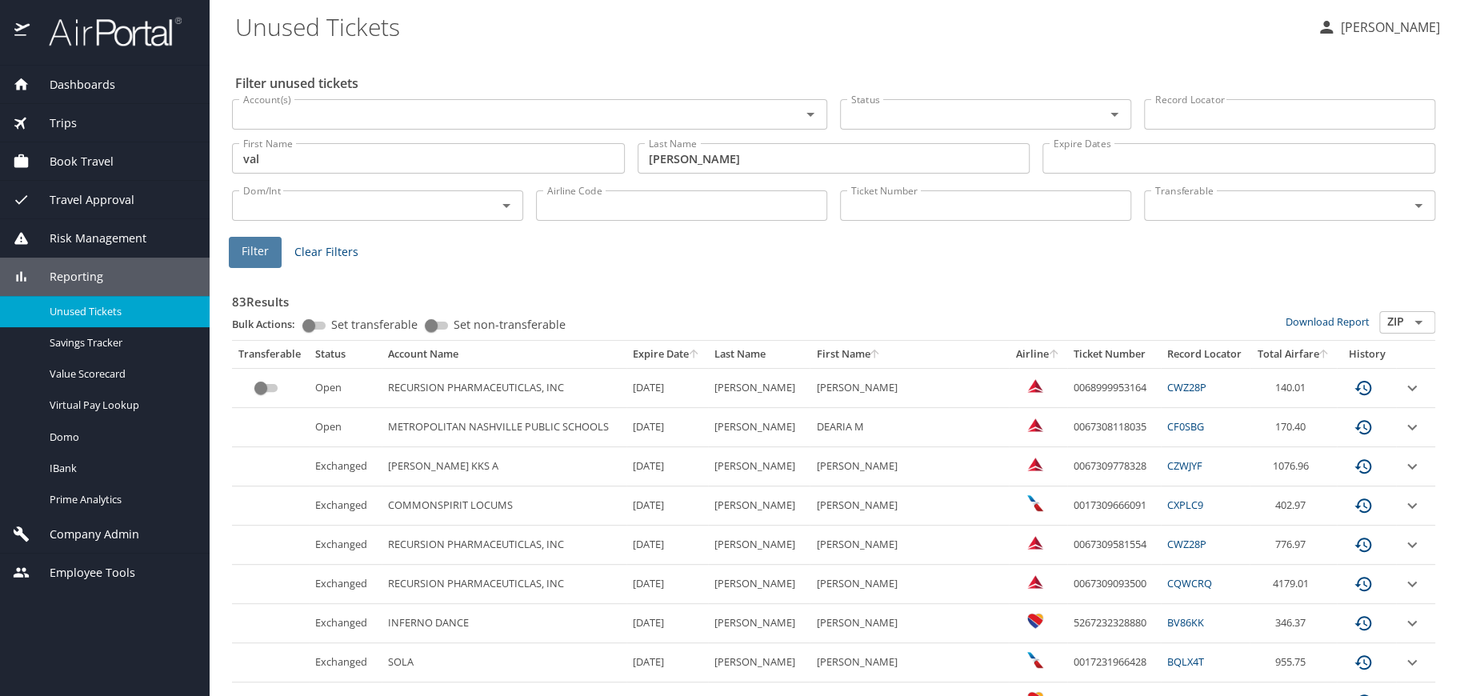
click at [261, 250] on span "Filter" at bounding box center [255, 252] width 27 height 20
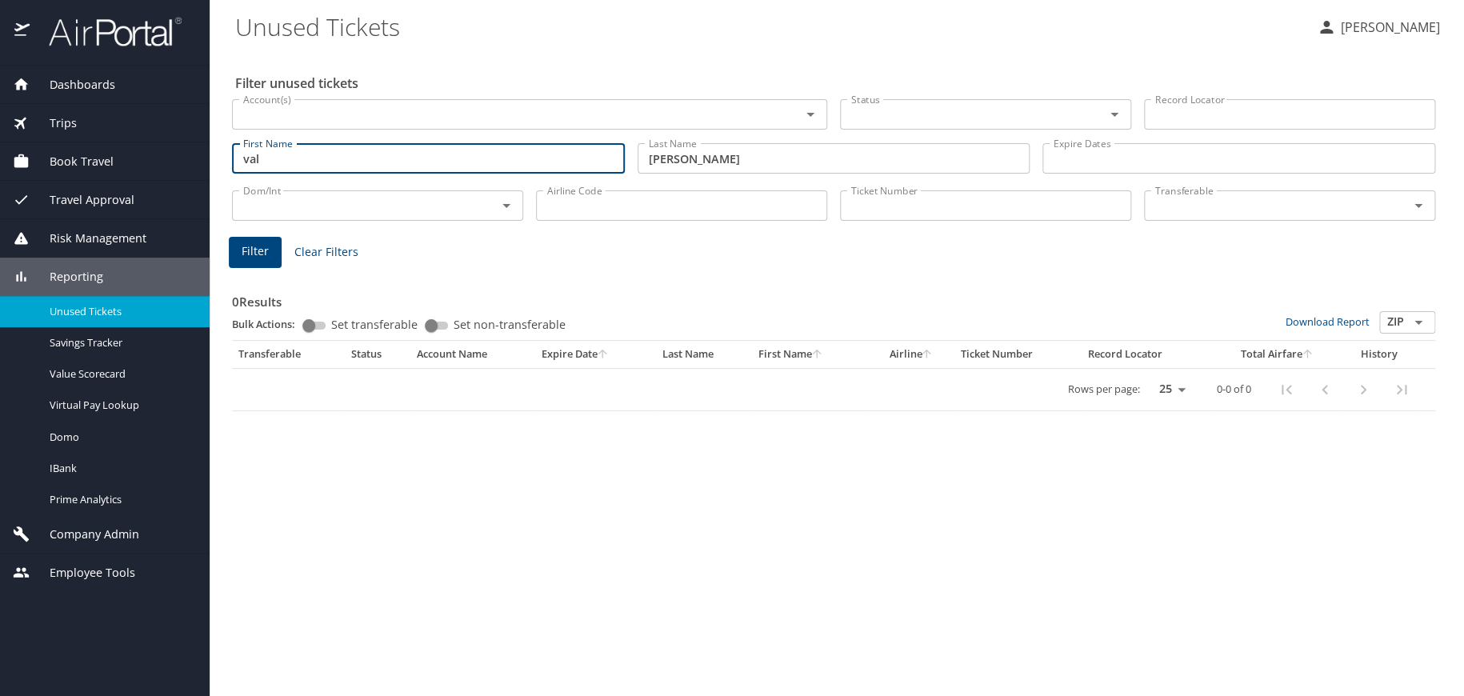
drag, startPoint x: 379, startPoint y: 155, endPoint x: 181, endPoint y: 157, distance: 198.4
click at [181, 157] on div "Dashboards AirPortal 360™ Manager AirPortal 360™ Agent My Travel Dashboard Trip…" at bounding box center [732, 348] width 1464 height 696
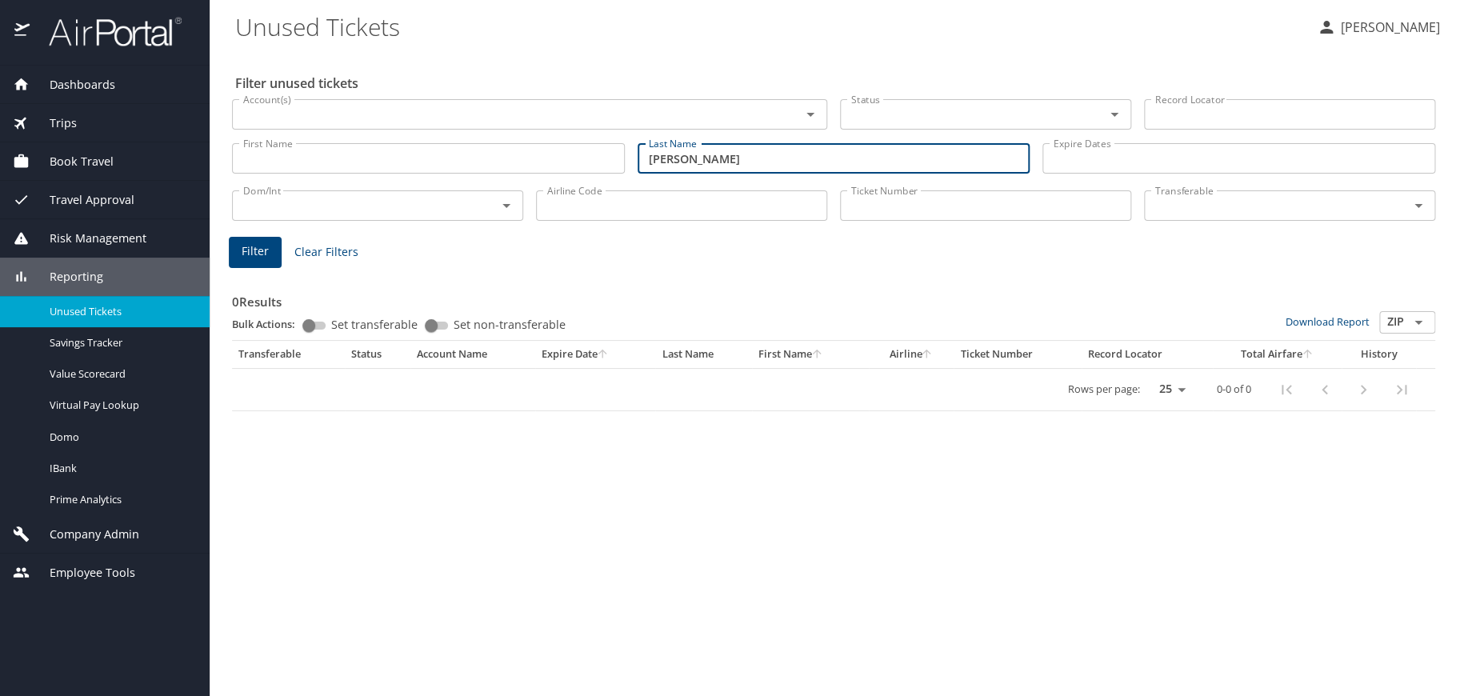
drag, startPoint x: 704, startPoint y: 158, endPoint x: 573, endPoint y: 153, distance: 131.3
click at [573, 153] on div "First Name First Name Last Name shields Last Name Expire Dates Expire Dates" at bounding box center [834, 158] width 1216 height 57
click at [909, 205] on input "Ticket Number" at bounding box center [985, 205] width 291 height 30
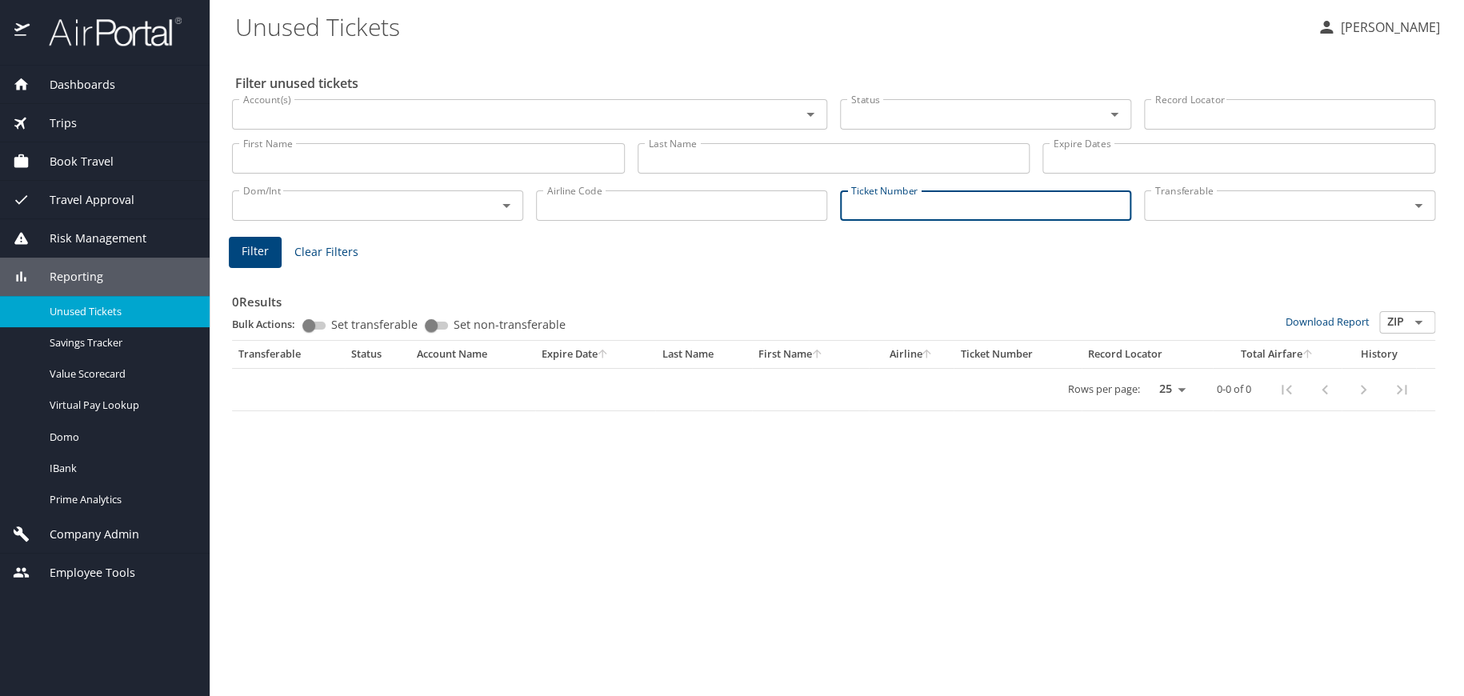
paste input "0018998467685"
type input "0018998467685"
click at [245, 247] on span "Filter" at bounding box center [255, 252] width 27 height 20
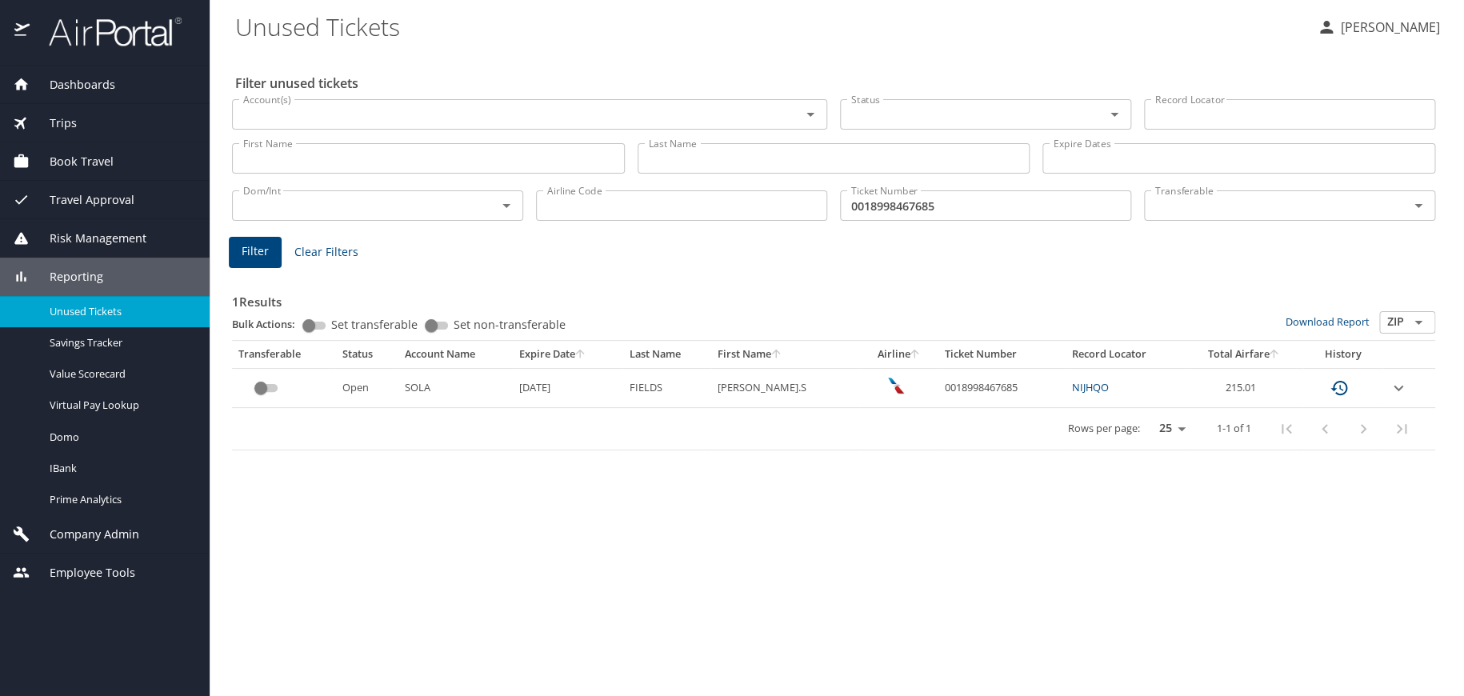
click at [1338, 387] on icon "custom pagination table" at bounding box center [1339, 388] width 17 height 14
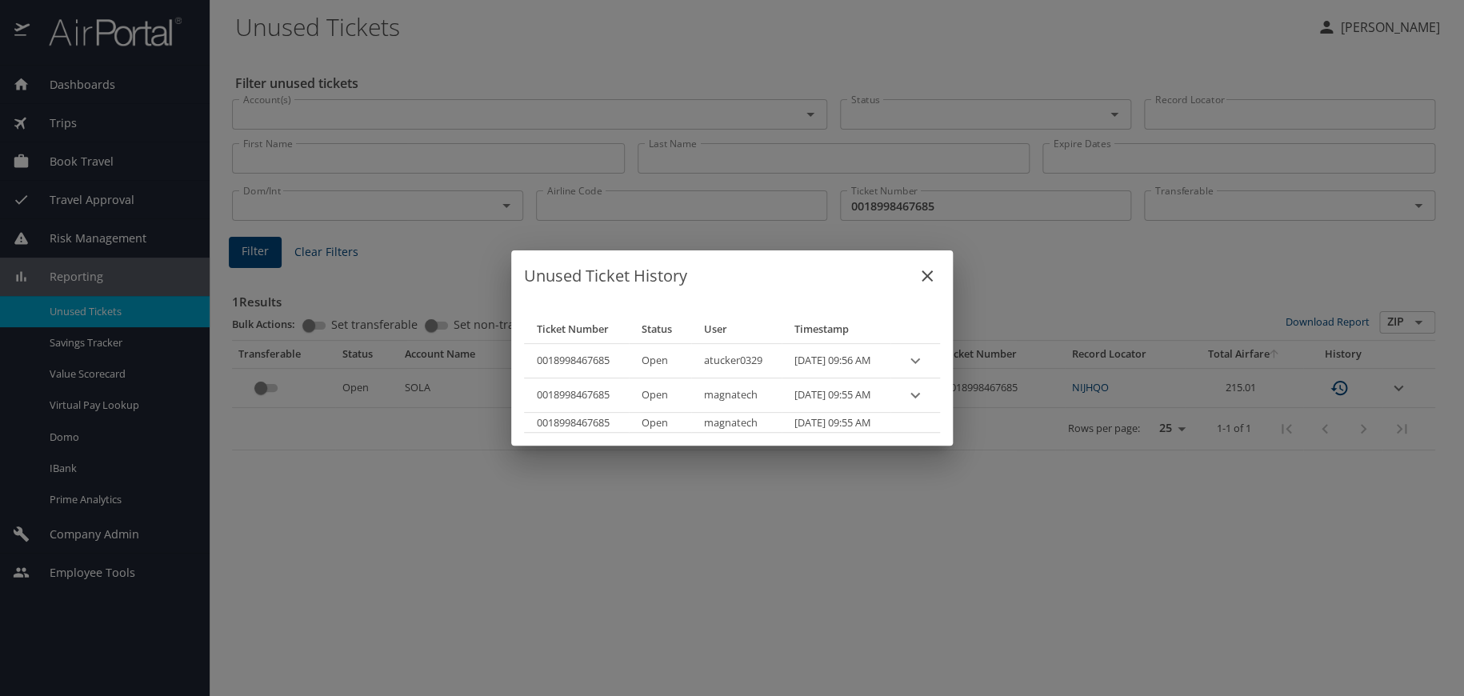
click at [1398, 538] on div "Unused Ticket History Ticket Number Status User Timestamp 0018998467685 Open at…" at bounding box center [732, 348] width 1464 height 696
